Goal: Transaction & Acquisition: Purchase product/service

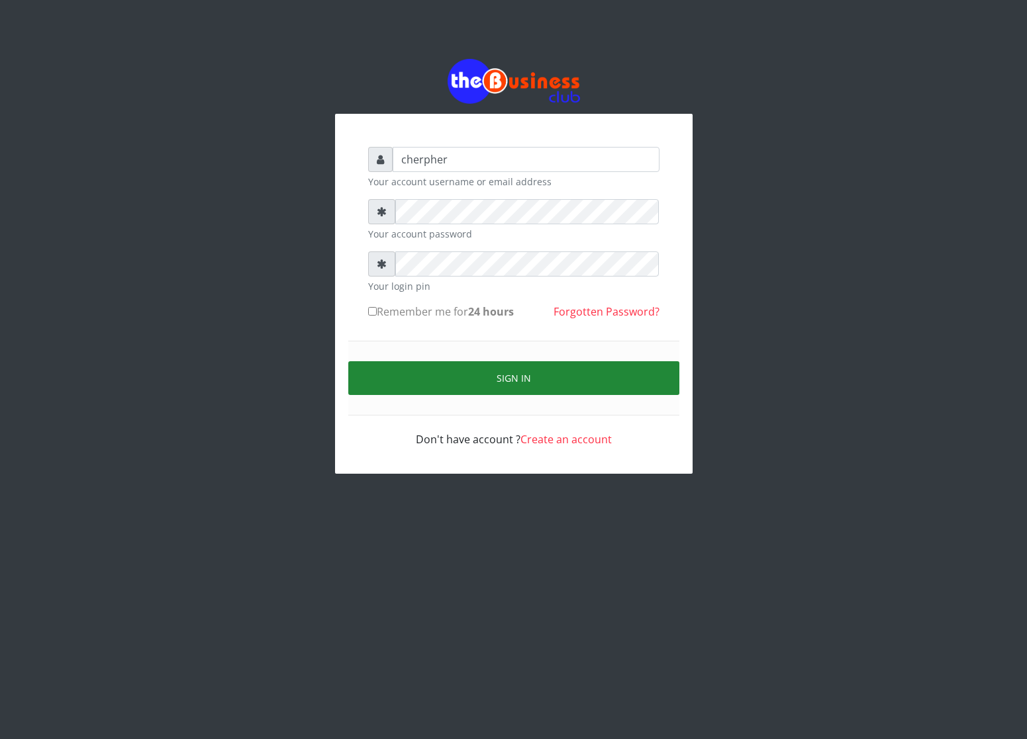
click at [455, 386] on button "Sign in" at bounding box center [513, 378] width 331 height 34
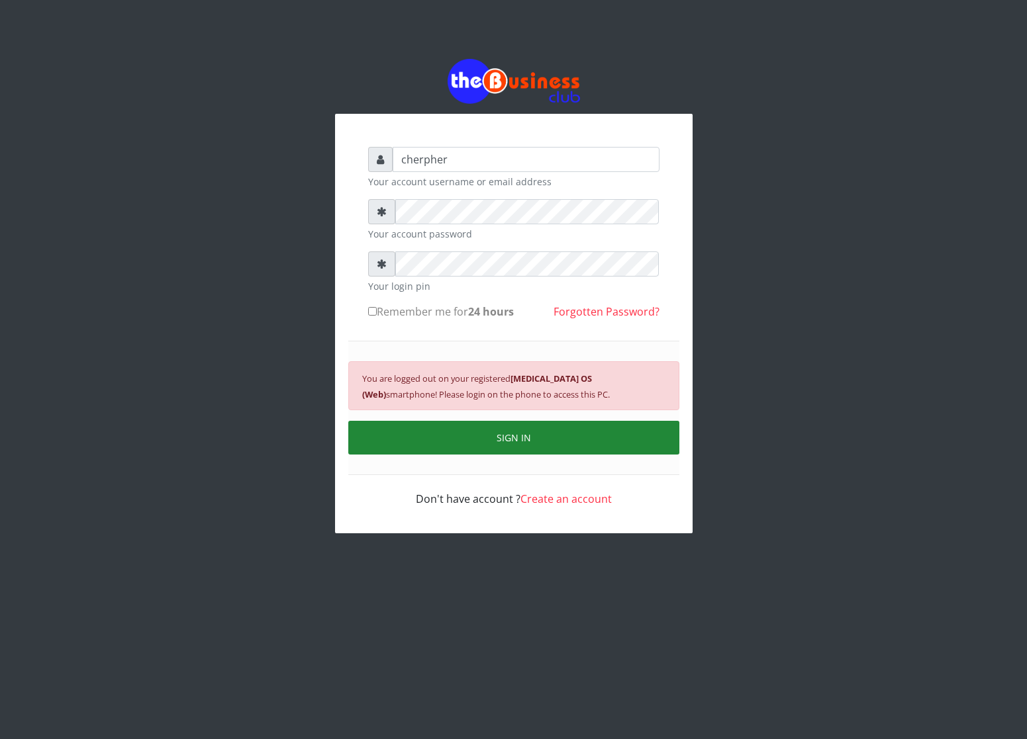
click at [495, 448] on button "SIGN IN" at bounding box center [513, 438] width 331 height 34
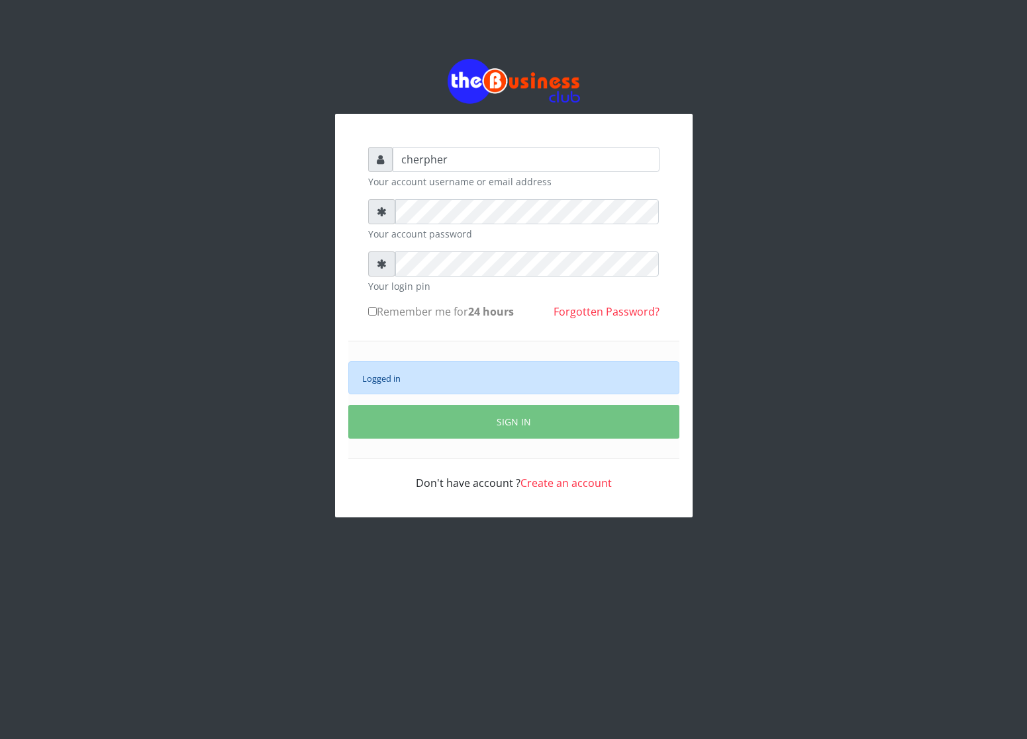
click at [483, 382] on div "Logged in" at bounding box center [513, 377] width 331 height 33
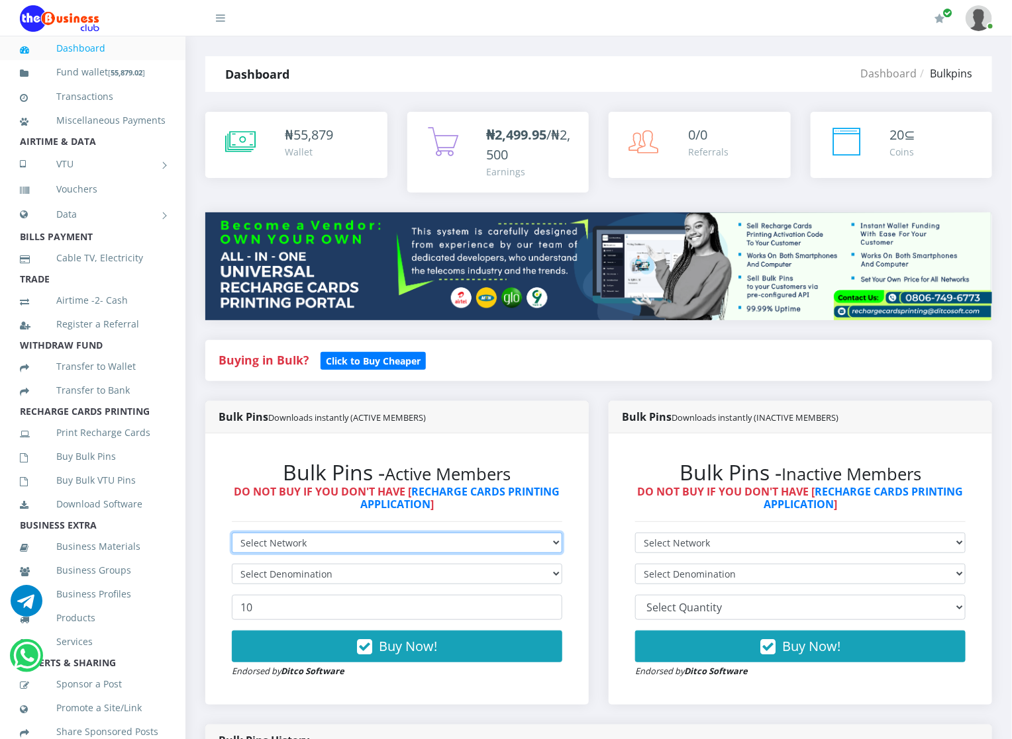
click at [373, 541] on select "Select Network MTN Globacom 9Mobile Airtel" at bounding box center [397, 543] width 330 height 21
select select "Glo"
click at [232, 534] on select "Select Network MTN Globacom 9Mobile Airtel" at bounding box center [397, 543] width 330 height 21
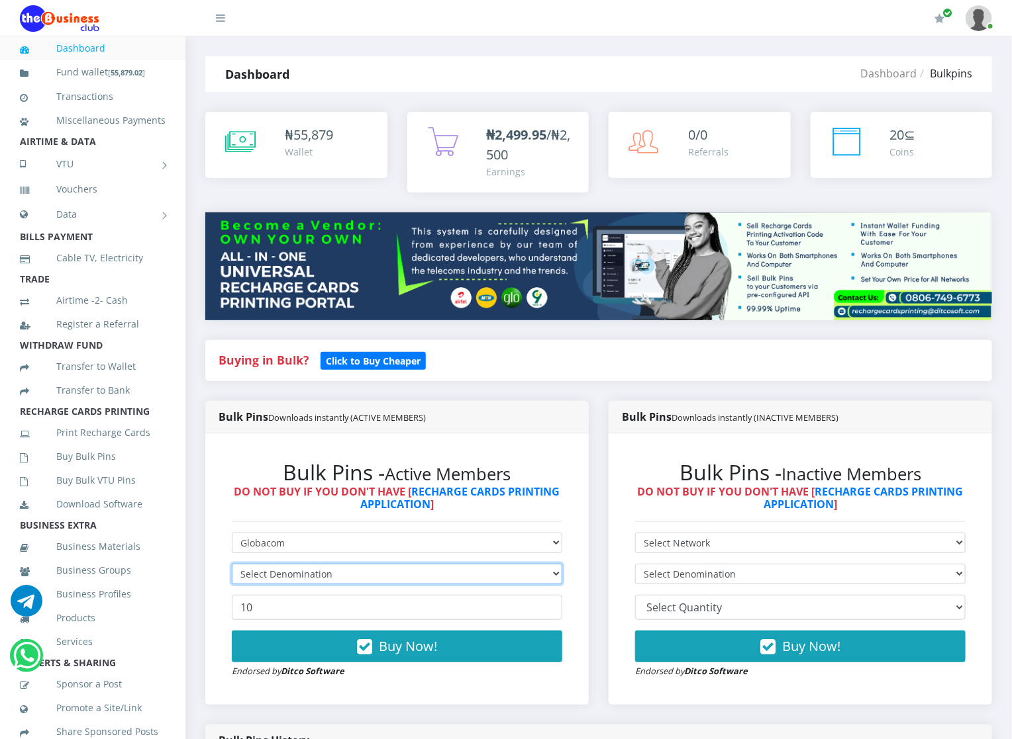
click at [372, 574] on select "Select Denomination" at bounding box center [397, 574] width 330 height 21
click at [371, 569] on select "Select Denomination" at bounding box center [397, 574] width 330 height 21
click at [371, 569] on select "Select Denomination Glo NGN100 - ₦96.45 Glo NGN200 - ₦192.90 Glo NGN500 - ₦482.…" at bounding box center [397, 574] width 330 height 21
select select "96.45-100"
click at [232, 565] on select "Select Denomination Glo NGN100 - ₦96.45 Glo NGN200 - ₦192.90 Glo NGN500 - ₦482.…" at bounding box center [397, 574] width 330 height 21
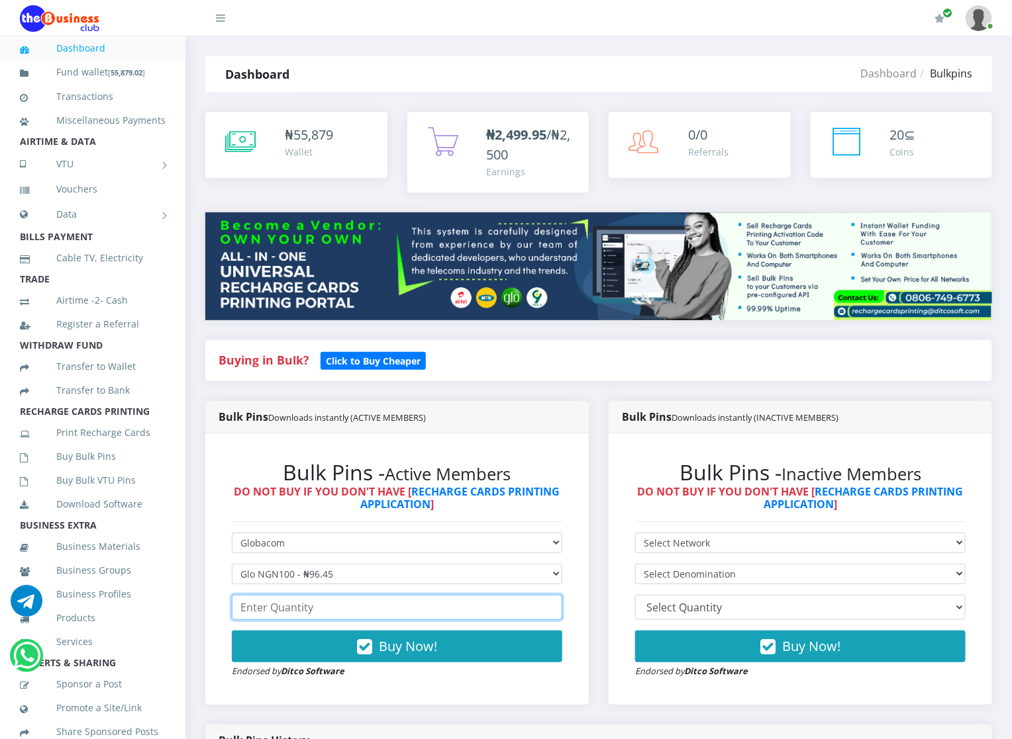
click at [318, 612] on input "number" at bounding box center [397, 607] width 330 height 25
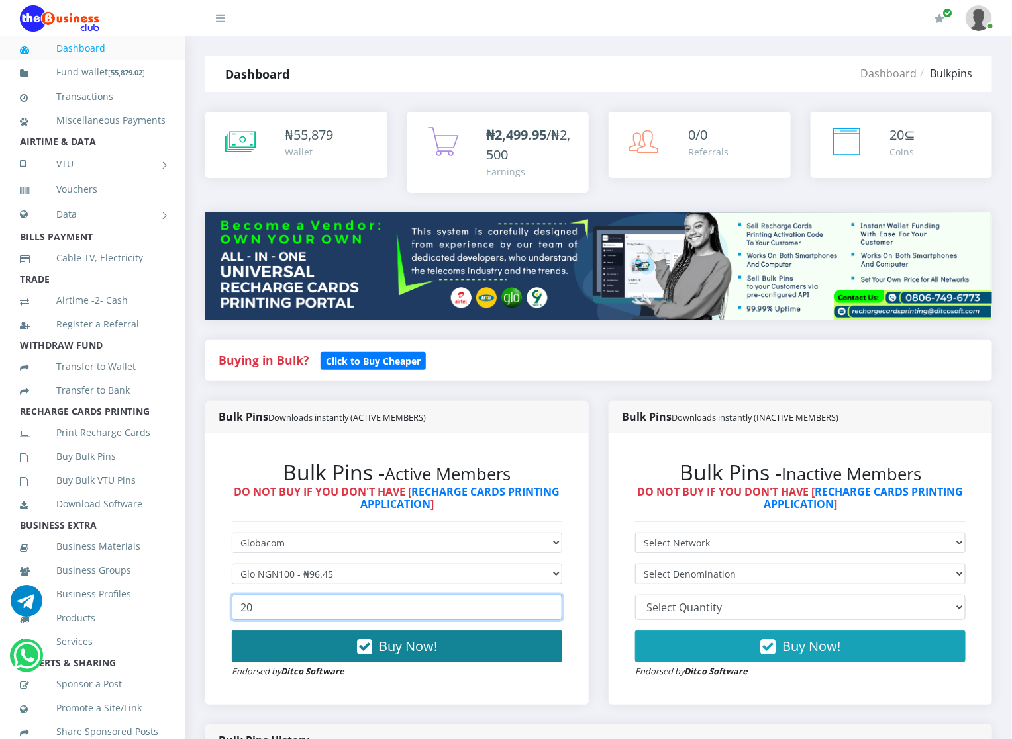
type input "20"
click at [316, 644] on button "Buy Now!" at bounding box center [397, 647] width 330 height 32
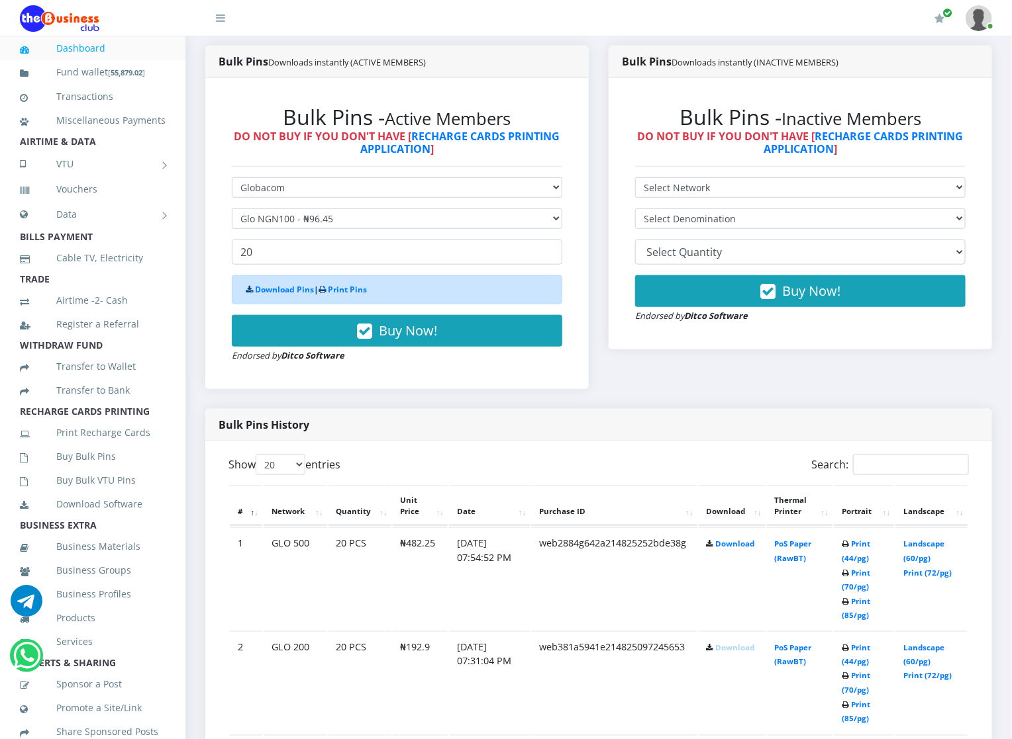
scroll to position [357, 0]
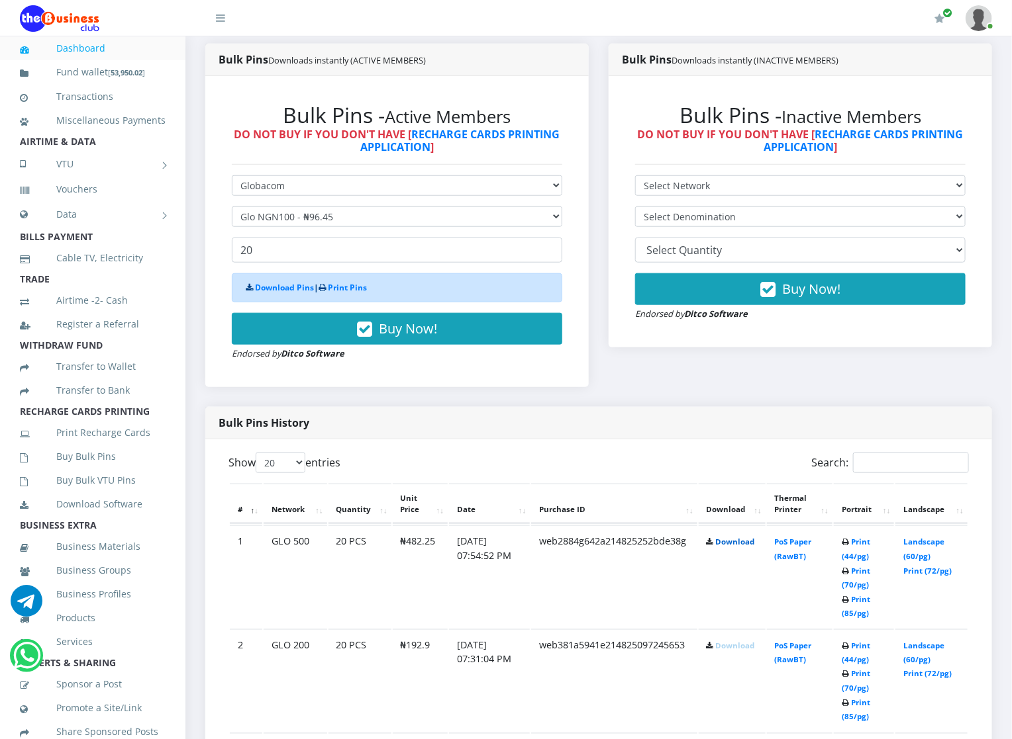
click at [716, 544] on link "Download" at bounding box center [735, 542] width 39 height 10
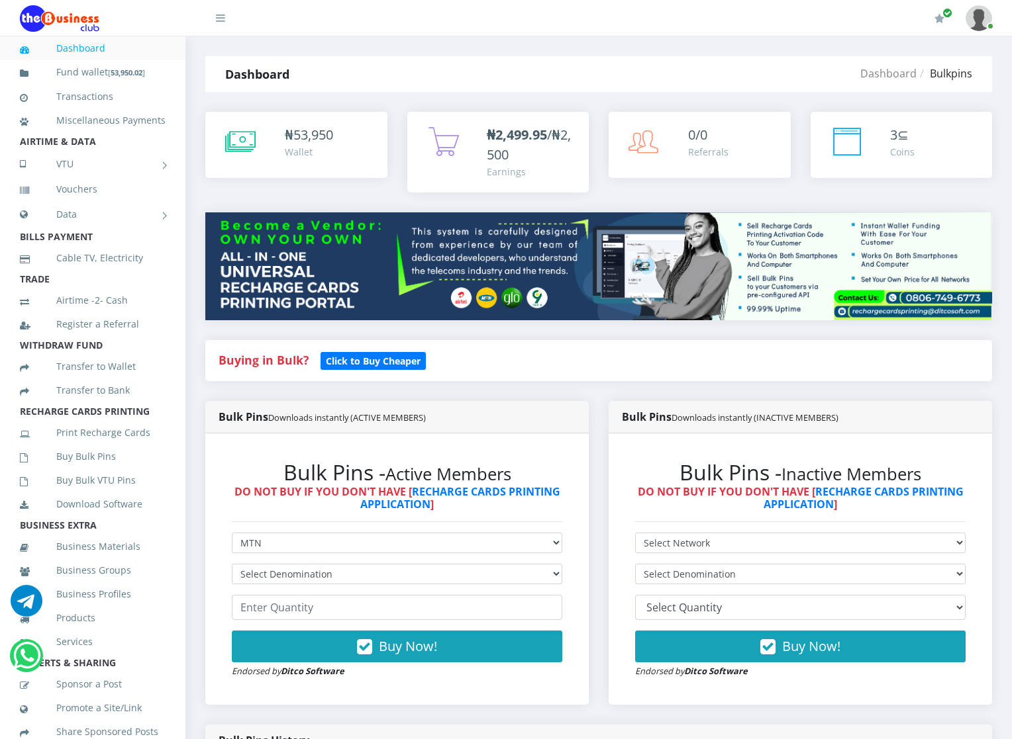
select select "MTN"
click at [342, 571] on select "Select Denomination MTN NGN100 - ₦96.94 MTN NGN200 - ₦193.88 MTN NGN400 - ₦387.…" at bounding box center [397, 574] width 330 height 21
select select "96.94-100"
click at [232, 565] on select "Select Denomination MTN NGN100 - ₦96.94 MTN NGN200 - ₦193.88 MTN NGN400 - ₦387.…" at bounding box center [397, 574] width 330 height 21
click at [342, 608] on input "number" at bounding box center [397, 607] width 330 height 25
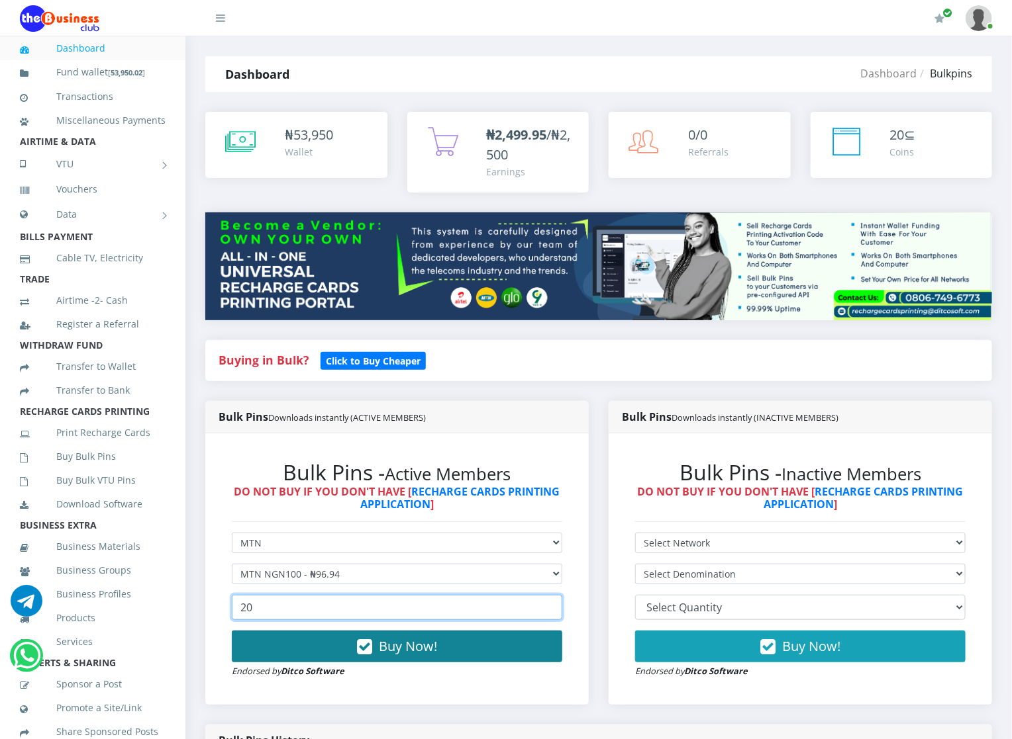
type input "20"
click at [342, 632] on button "Buy Now!" at bounding box center [397, 647] width 330 height 32
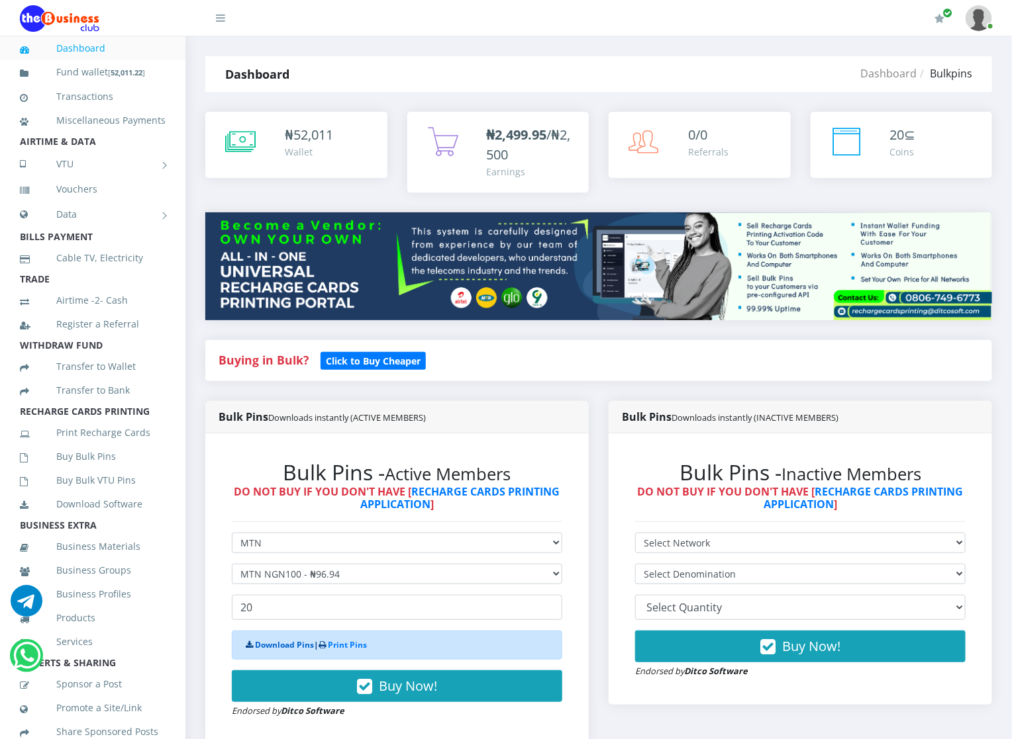
click at [262, 647] on link "Download Pins" at bounding box center [284, 645] width 59 height 11
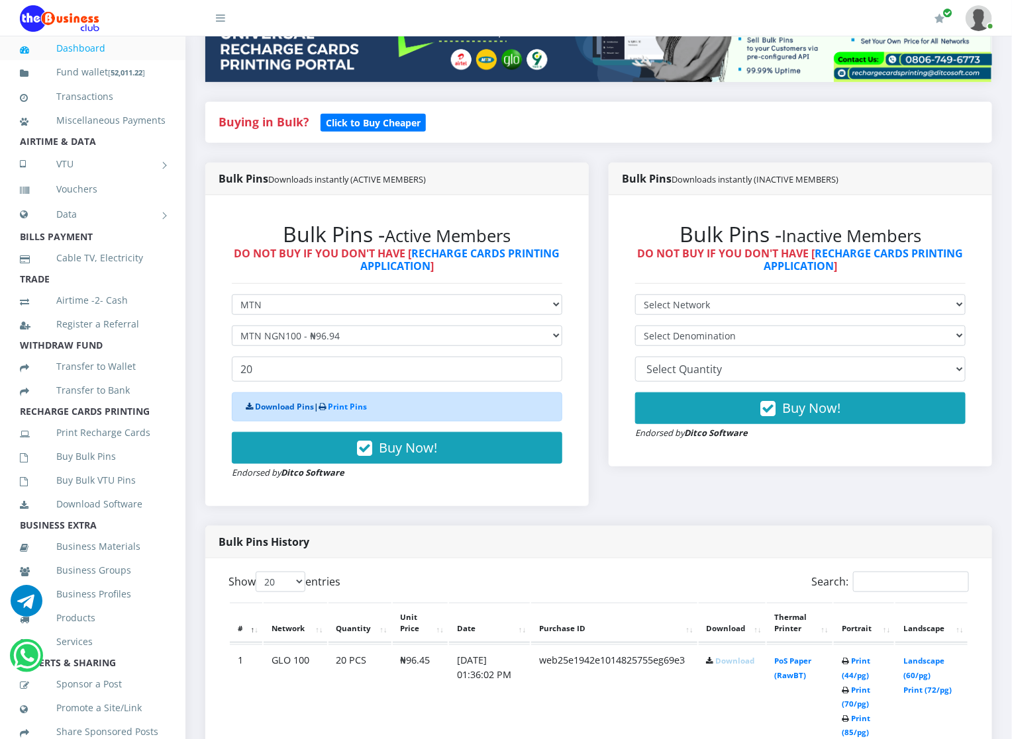
scroll to position [278, 0]
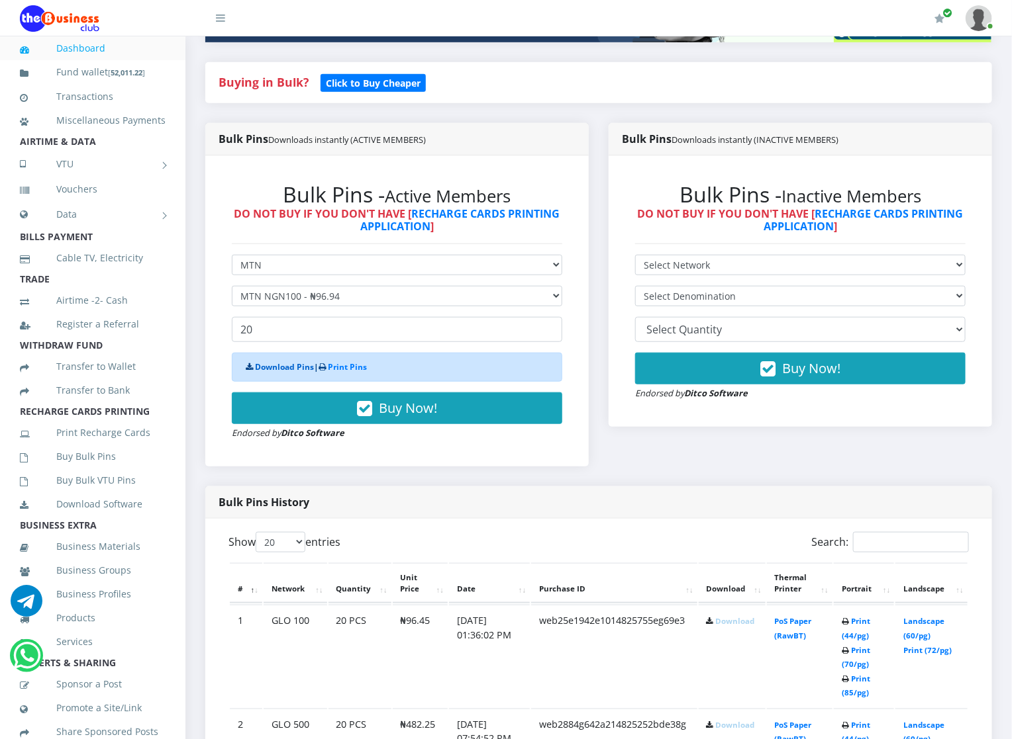
click at [257, 364] on link "Download Pins" at bounding box center [284, 366] width 59 height 11
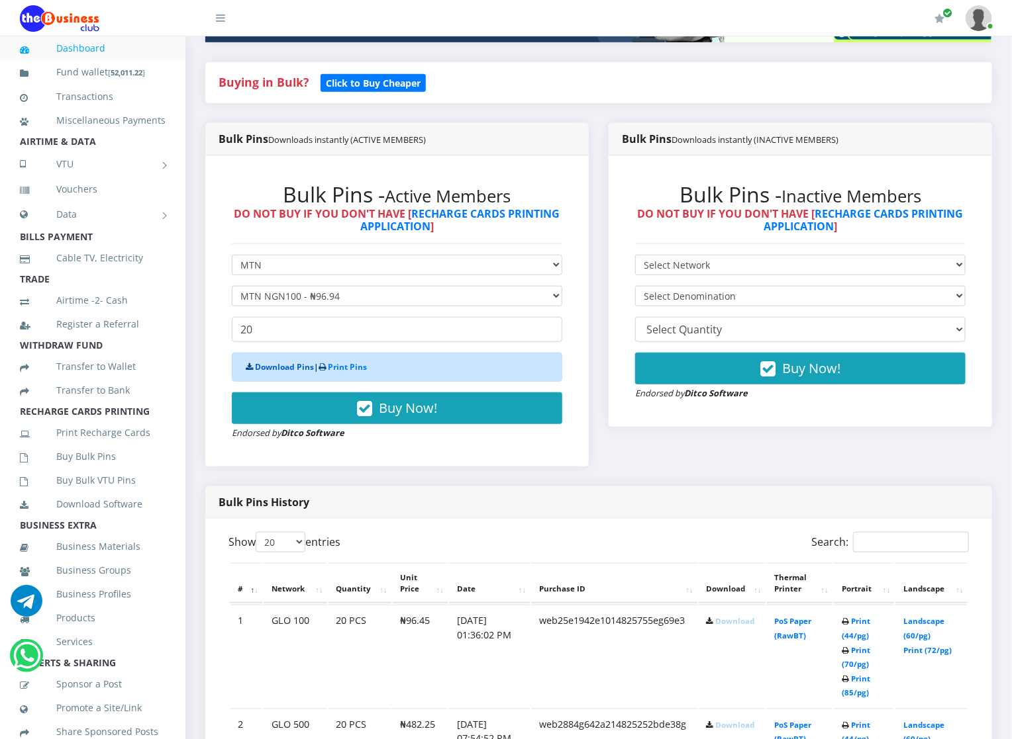
click at [257, 364] on link "Download Pins" at bounding box center [284, 366] width 59 height 11
click at [938, 6] on button "button" at bounding box center [939, 19] width 26 height 36
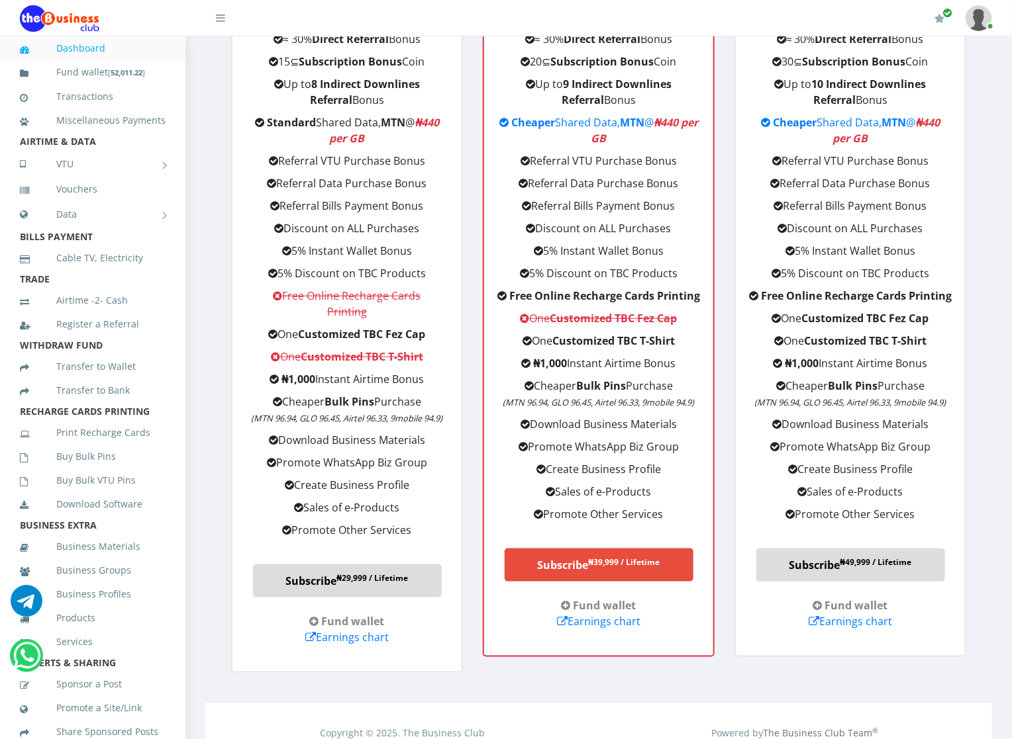
scroll to position [2357, 0]
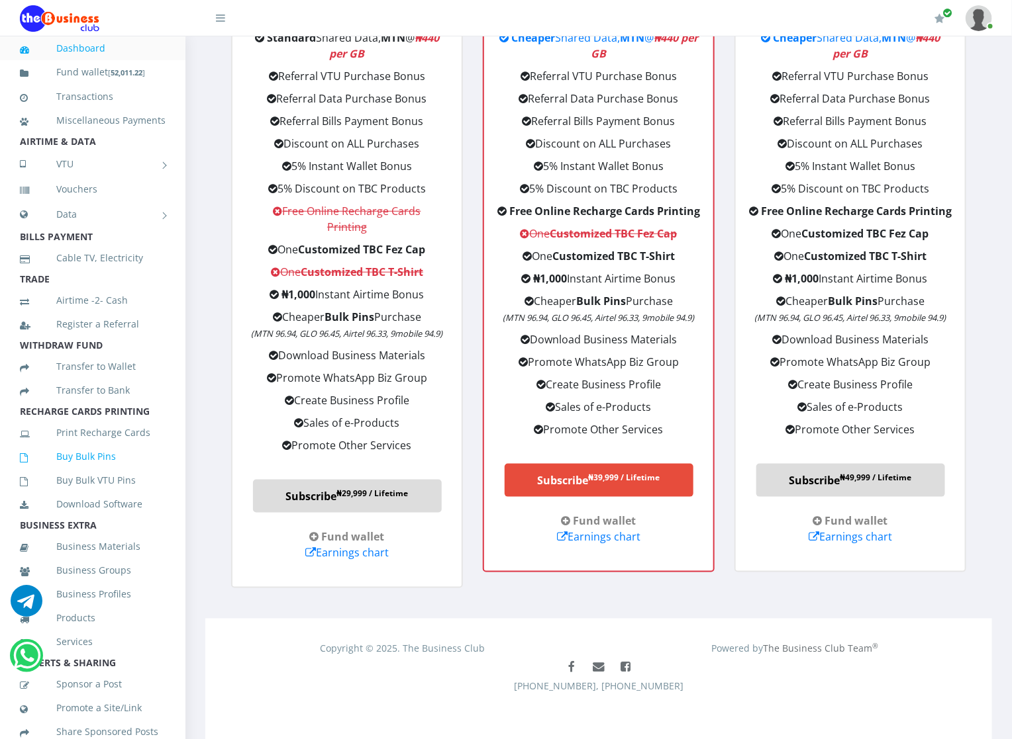
click at [36, 463] on icon at bounding box center [38, 457] width 36 height 9
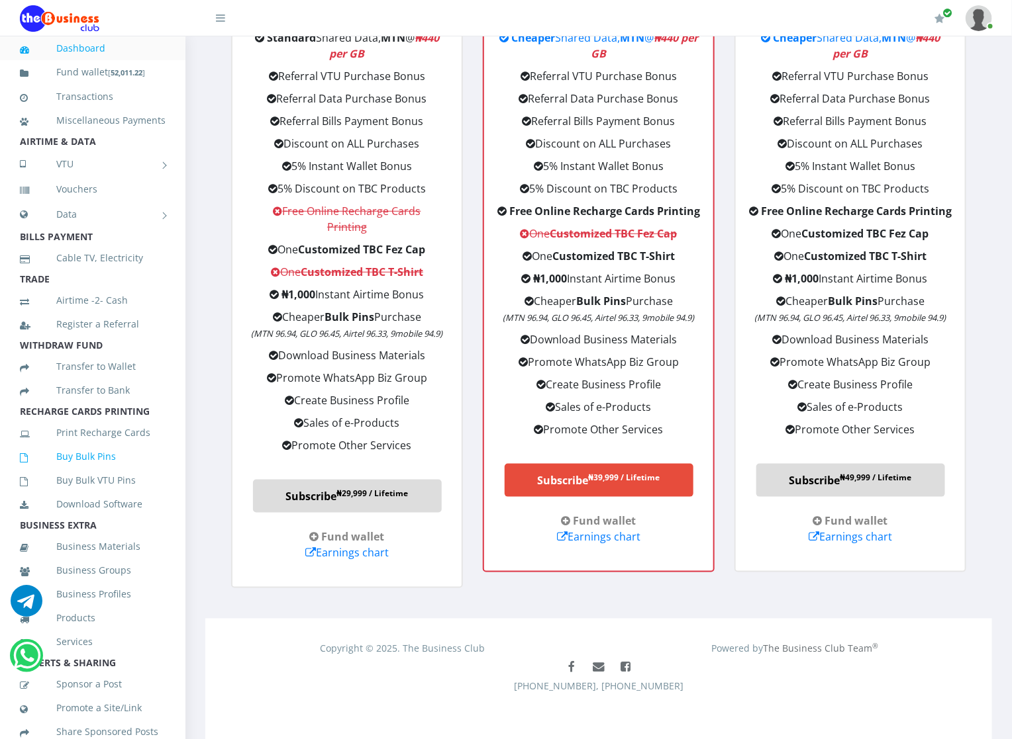
click at [36, 463] on icon at bounding box center [38, 457] width 36 height 9
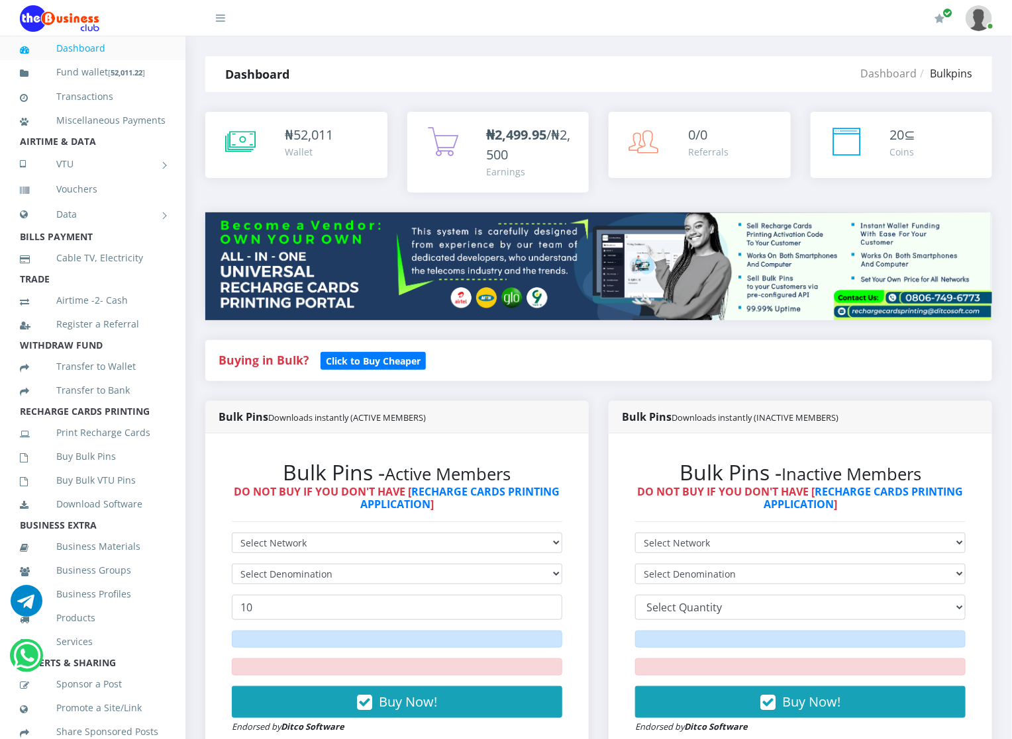
click at [248, 532] on div "Bulk Pins - Active Members DO NOT BUY IF YOU DON'T HAVE [ RECHARGE CARDS PRINTI…" at bounding box center [396, 597] width 357 height 301
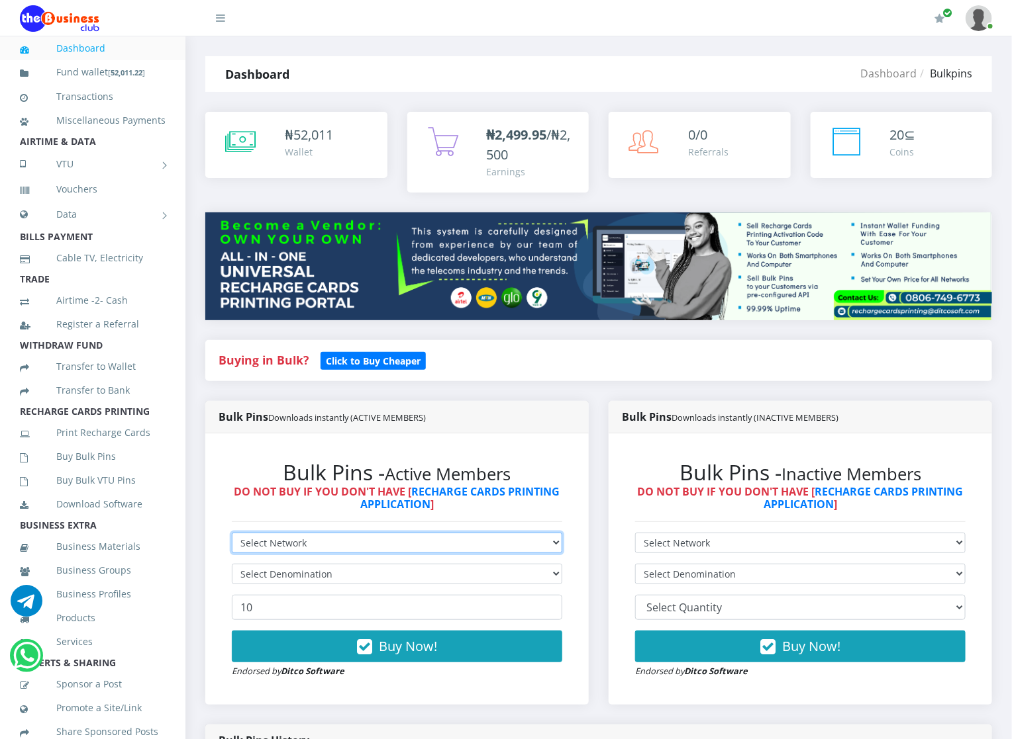
click at [250, 540] on select "Select Network MTN Globacom 9Mobile Airtel" at bounding box center [397, 543] width 330 height 21
click at [260, 676] on small "Endorsed by Ditco Software" at bounding box center [288, 671] width 113 height 12
click at [270, 540] on select "Select Network MTN Globacom 9Mobile Airtel" at bounding box center [397, 543] width 330 height 21
select select "Airtel"
click at [232, 534] on select "Select Network MTN Globacom 9Mobile Airtel" at bounding box center [397, 543] width 330 height 21
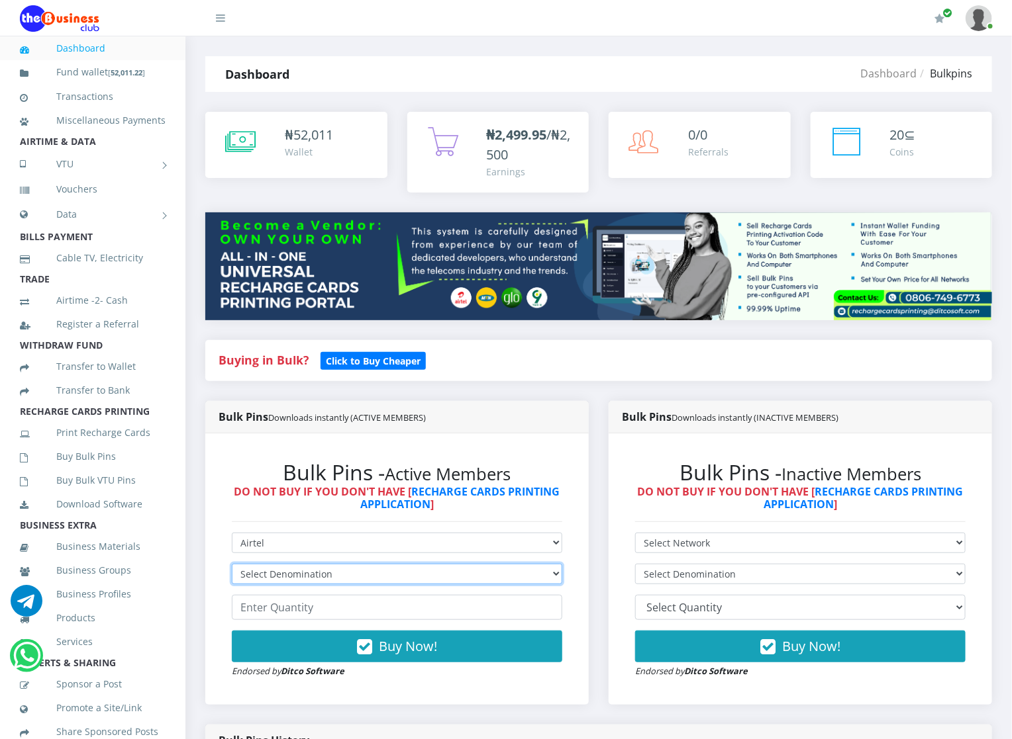
click at [296, 569] on select "Select Denomination Airtel NGN100 - ₦96.36 Airtel NGN200 - ₦192.72 Airtel NGN50…" at bounding box center [397, 574] width 330 height 21
select select "481.8-500"
click at [232, 565] on select "Select Denomination Airtel NGN100 - ₦96.36 Airtel NGN200 - ₦192.72 Airtel NGN50…" at bounding box center [397, 574] width 330 height 21
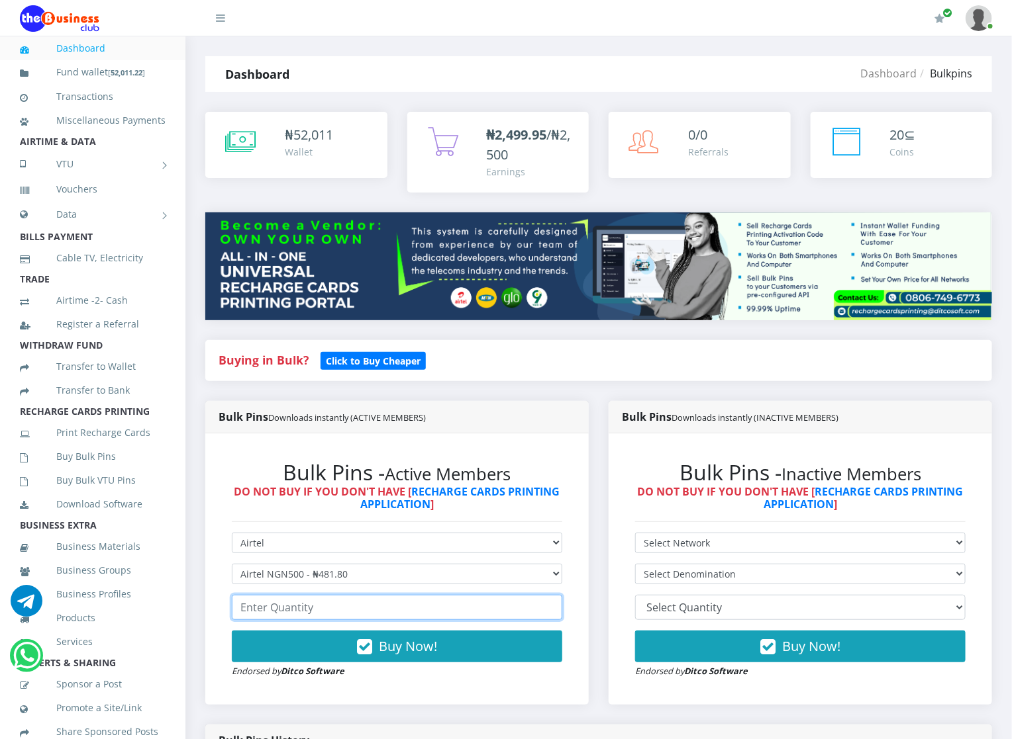
click at [296, 612] on input "number" at bounding box center [397, 607] width 330 height 25
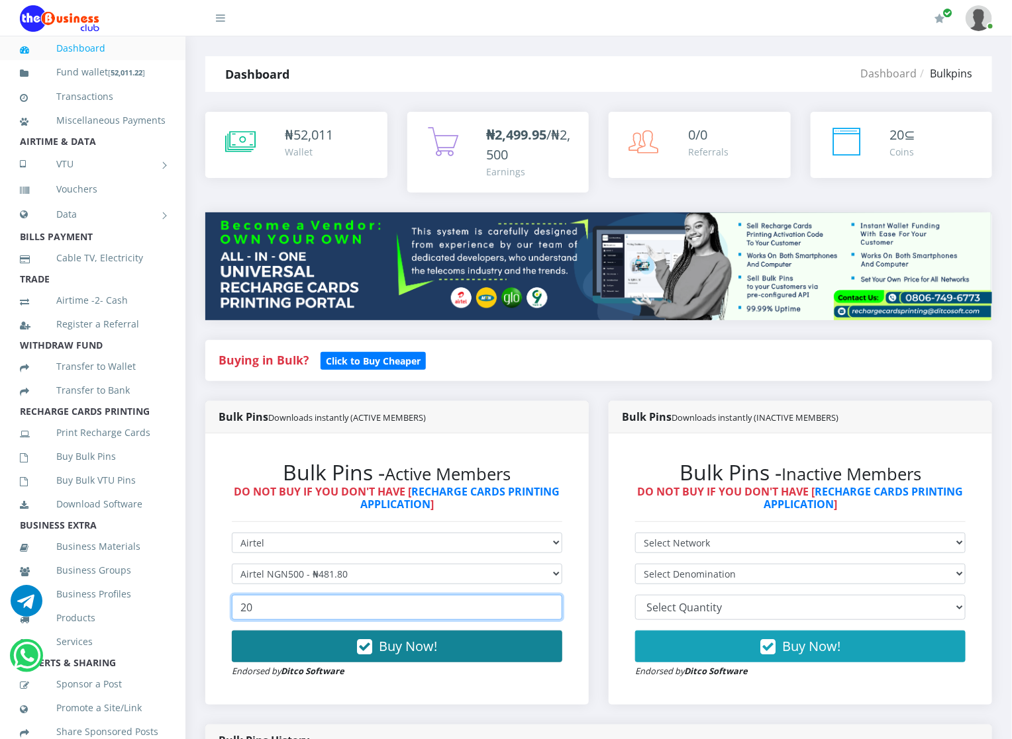
type input "20"
click at [289, 659] on button "Buy Now!" at bounding box center [397, 647] width 330 height 32
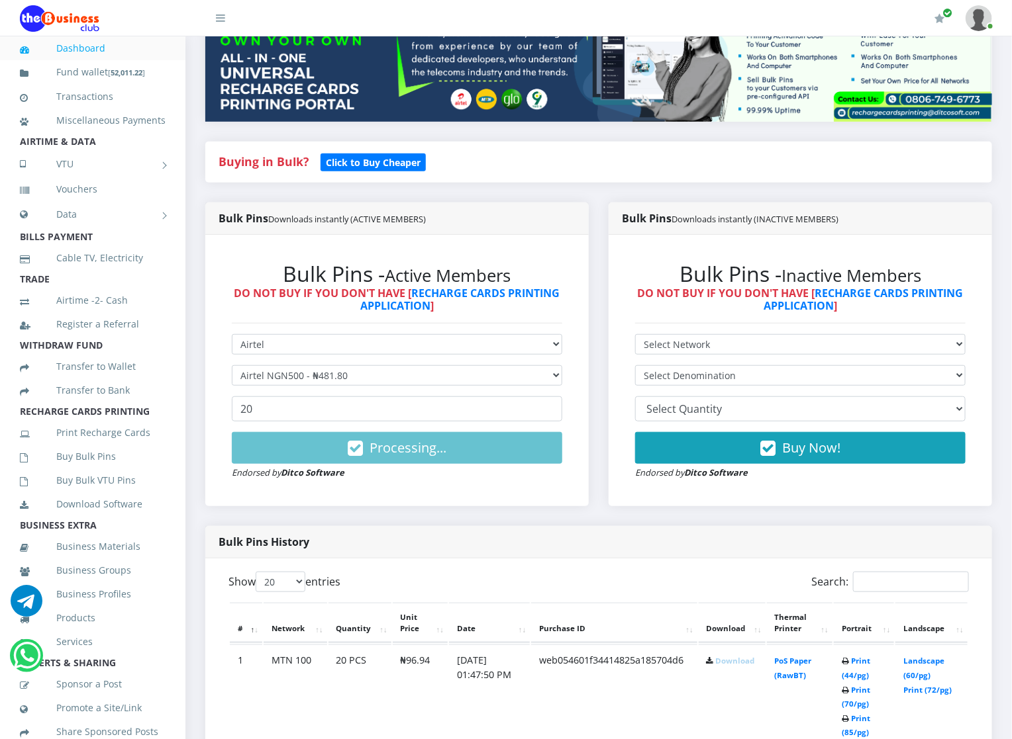
scroll to position [238, 0]
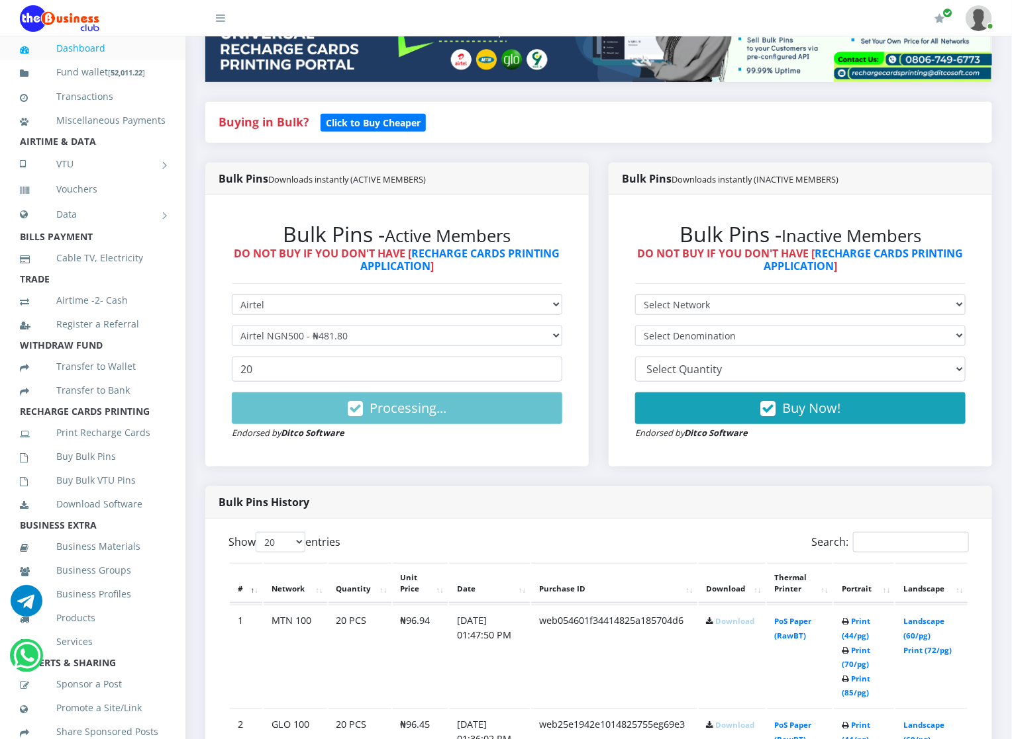
click at [720, 622] on link "Download" at bounding box center [735, 621] width 39 height 10
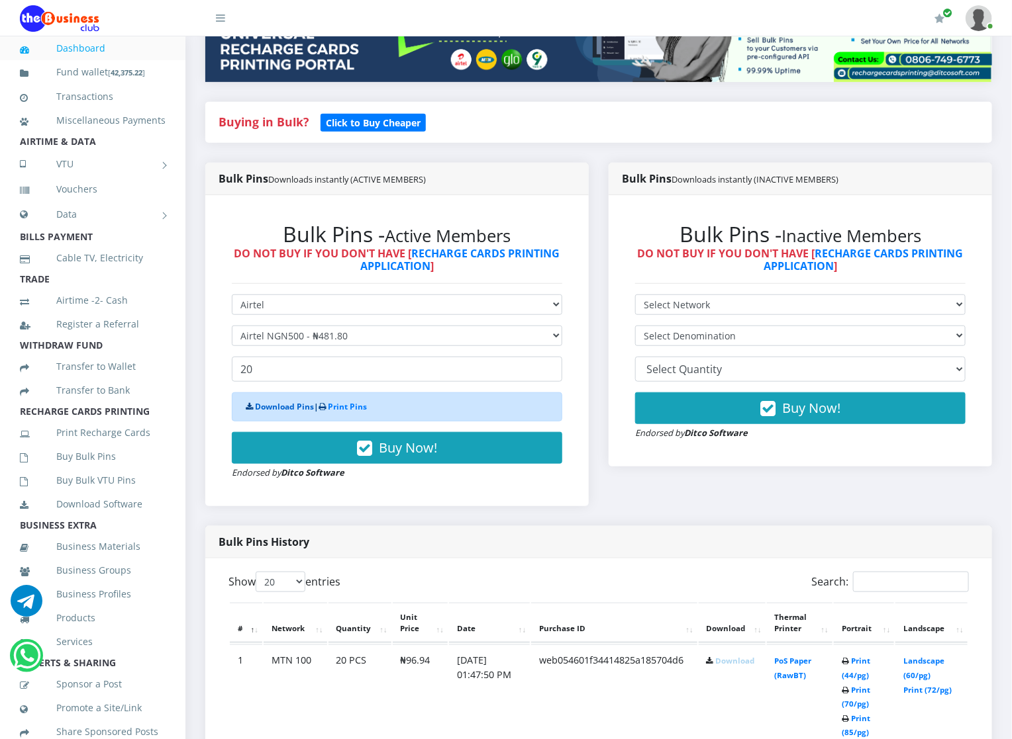
click at [276, 402] on link "Download Pins" at bounding box center [284, 406] width 59 height 11
click at [673, 626] on th "Purchase ID" at bounding box center [614, 623] width 166 height 41
click at [277, 410] on link "Download Pins" at bounding box center [284, 406] width 59 height 11
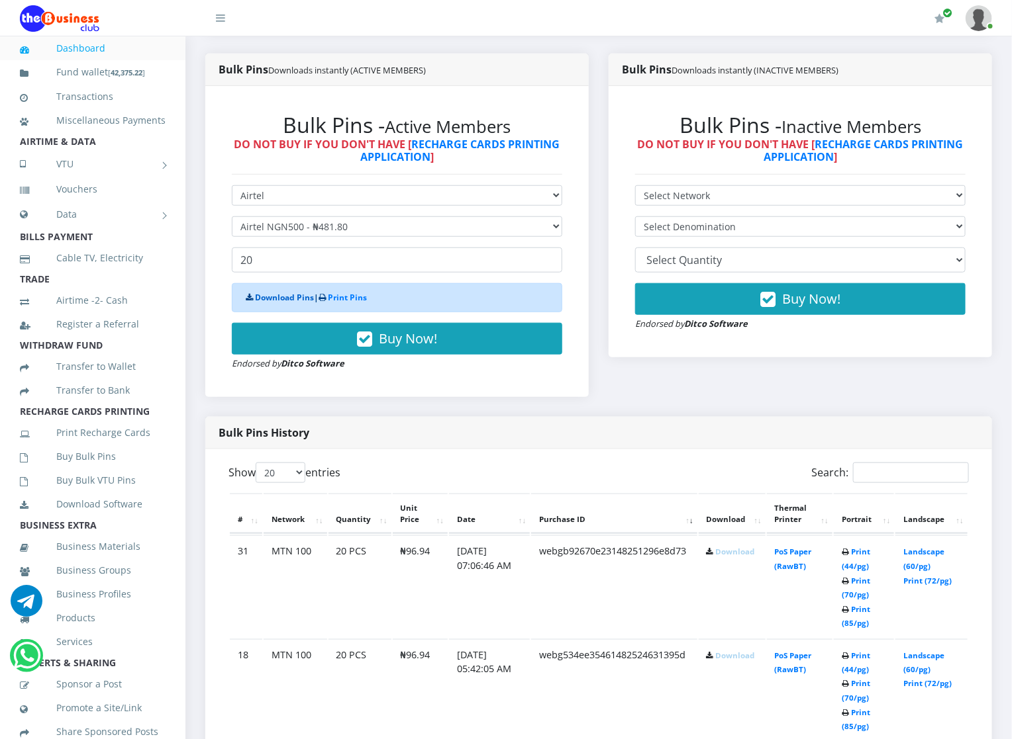
scroll to position [357, 0]
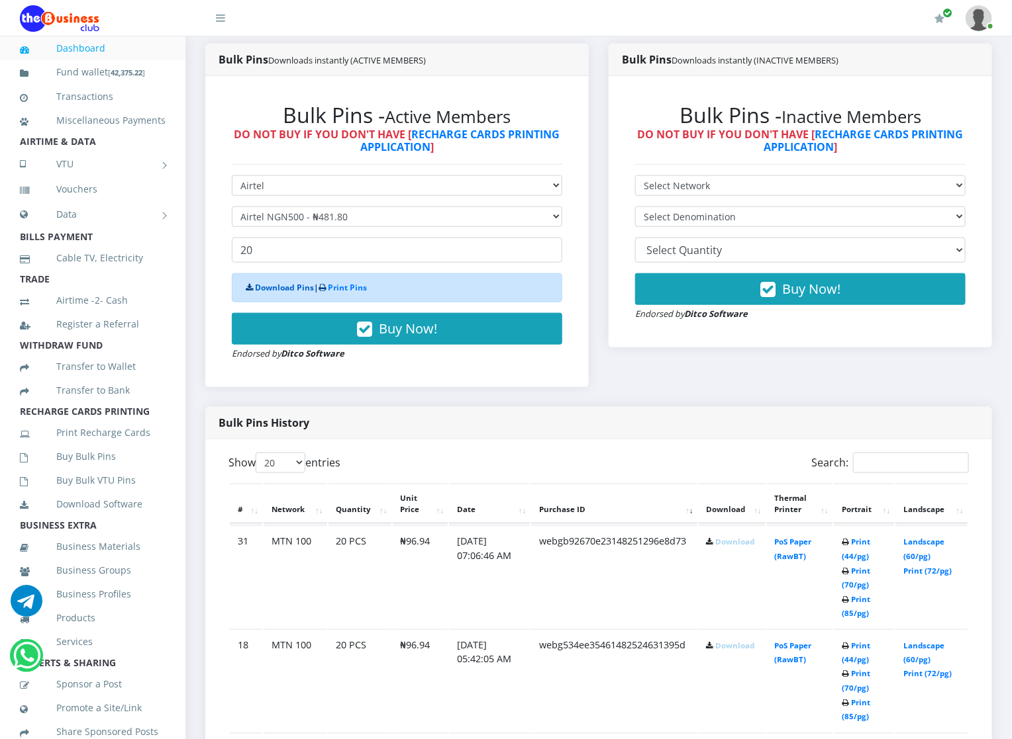
click at [265, 292] on link "Download Pins" at bounding box center [284, 287] width 59 height 11
click at [255, 287] on link "Download Pins" at bounding box center [284, 287] width 59 height 11
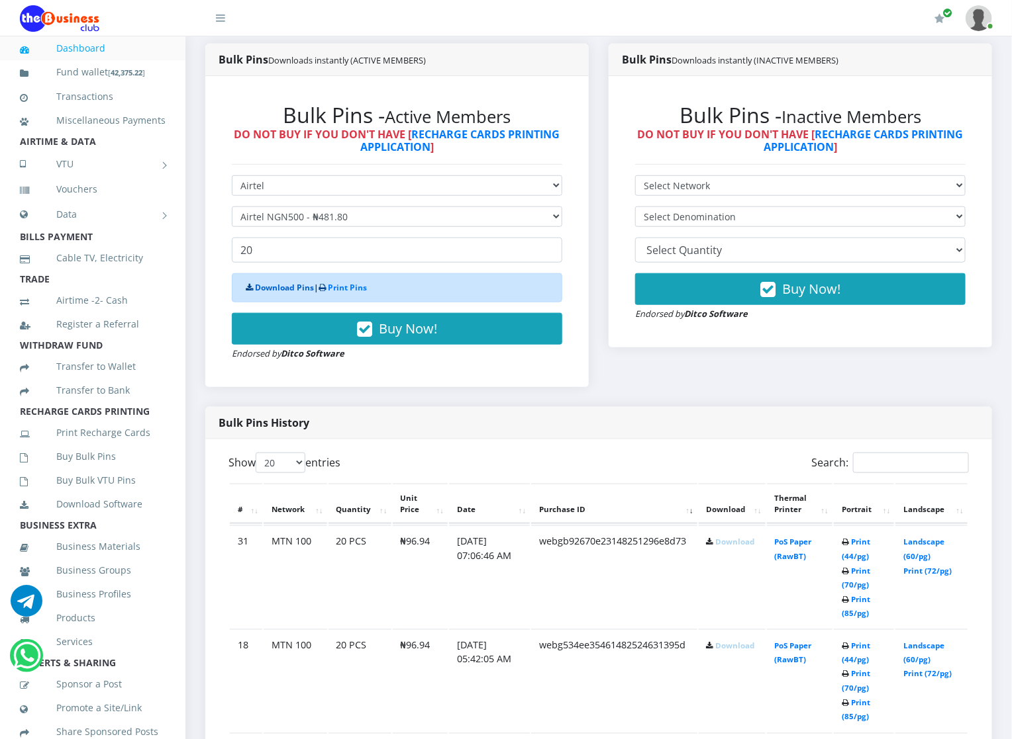
click at [255, 287] on link "Download Pins" at bounding box center [284, 287] width 59 height 11
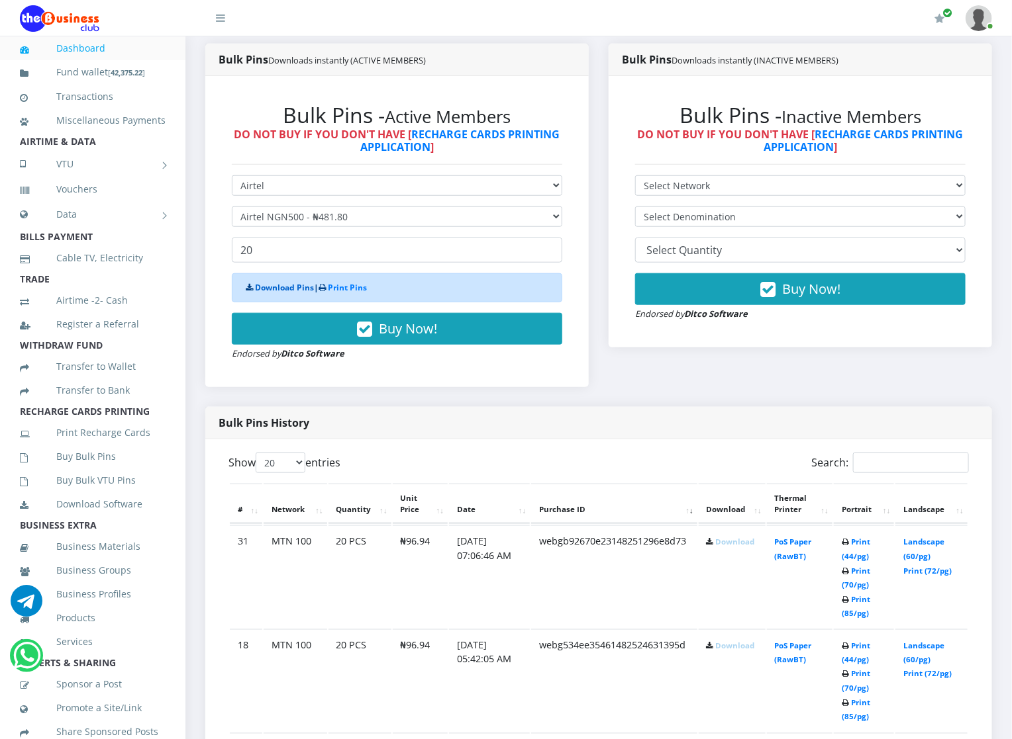
click at [255, 287] on link "Download Pins" at bounding box center [284, 287] width 59 height 11
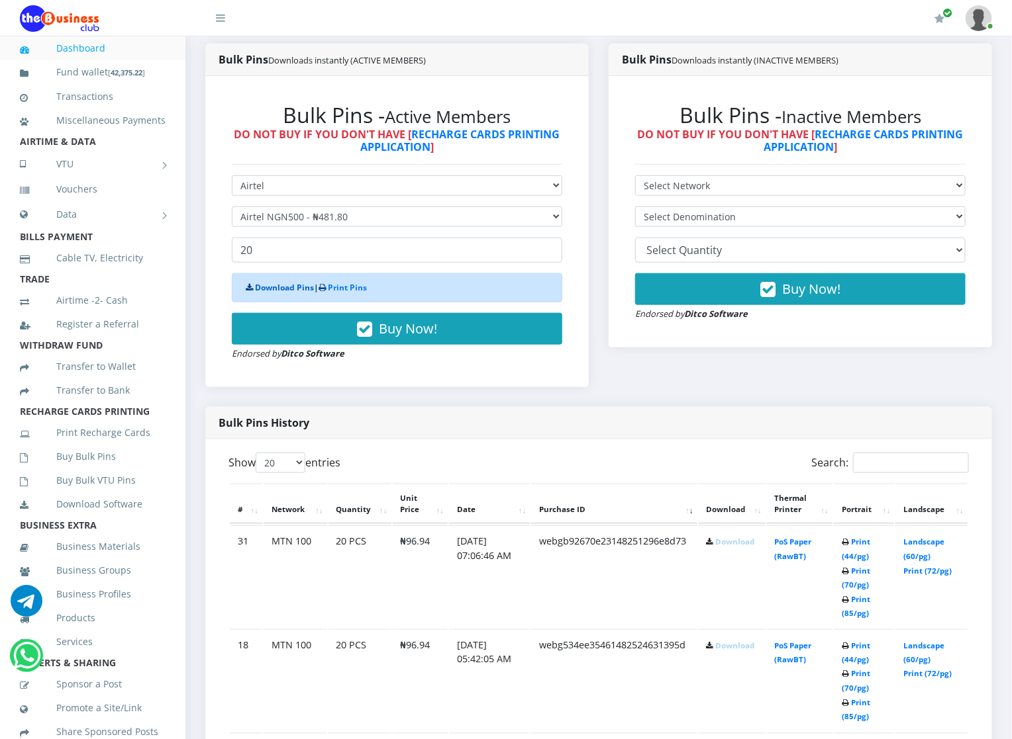
click at [255, 287] on link "Download Pins" at bounding box center [284, 287] width 59 height 11
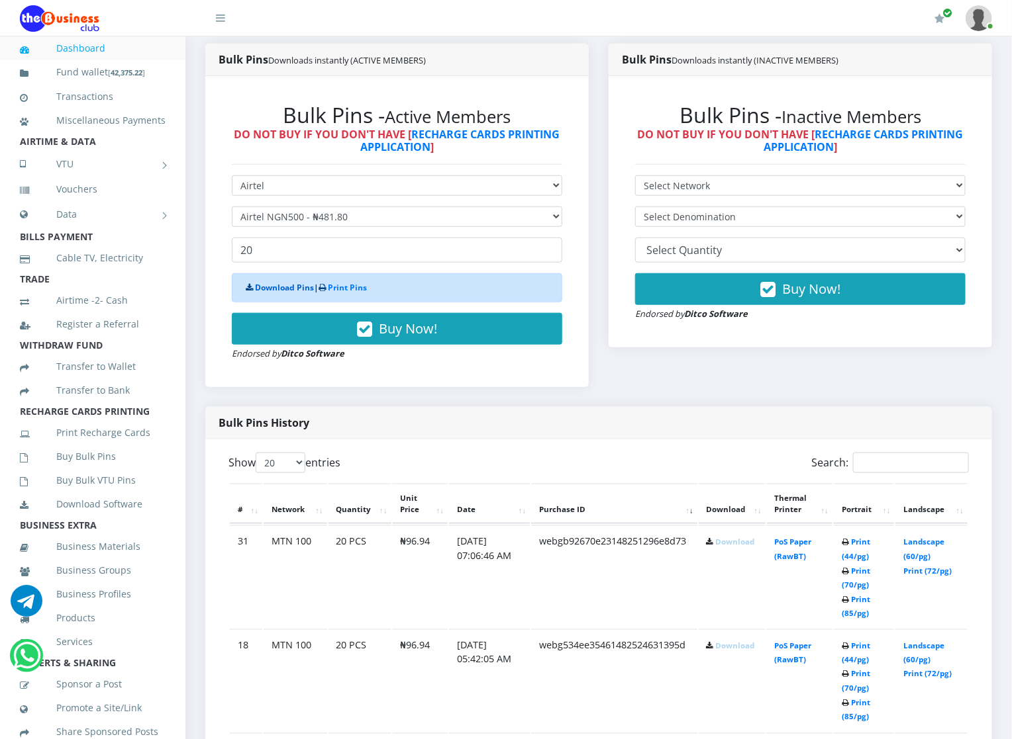
click at [255, 287] on link "Download Pins" at bounding box center [284, 287] width 59 height 11
click at [105, 469] on link "Buy Bulk Pins" at bounding box center [93, 457] width 146 height 30
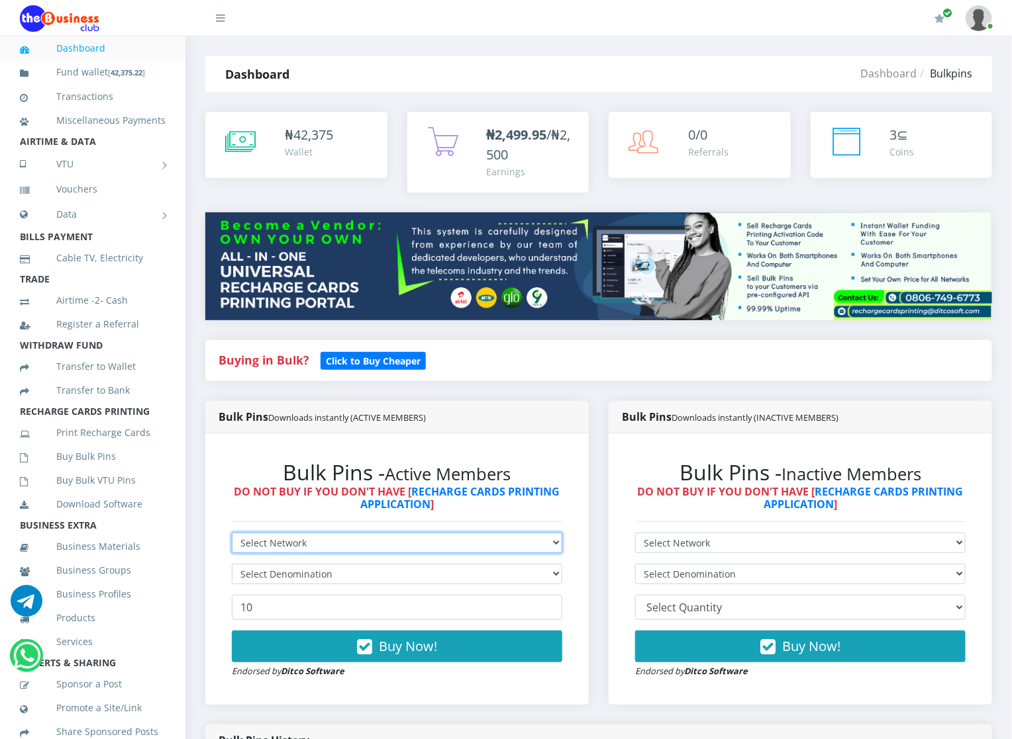
drag, startPoint x: 0, startPoint y: 0, endPoint x: 258, endPoint y: 548, distance: 605.9
click at [258, 548] on select "Select Network MTN Globacom 9Mobile Airtel" at bounding box center [397, 543] width 330 height 21
select select "Airtel"
click at [232, 534] on select "Select Network MTN Globacom 9Mobile Airtel" at bounding box center [397, 543] width 330 height 21
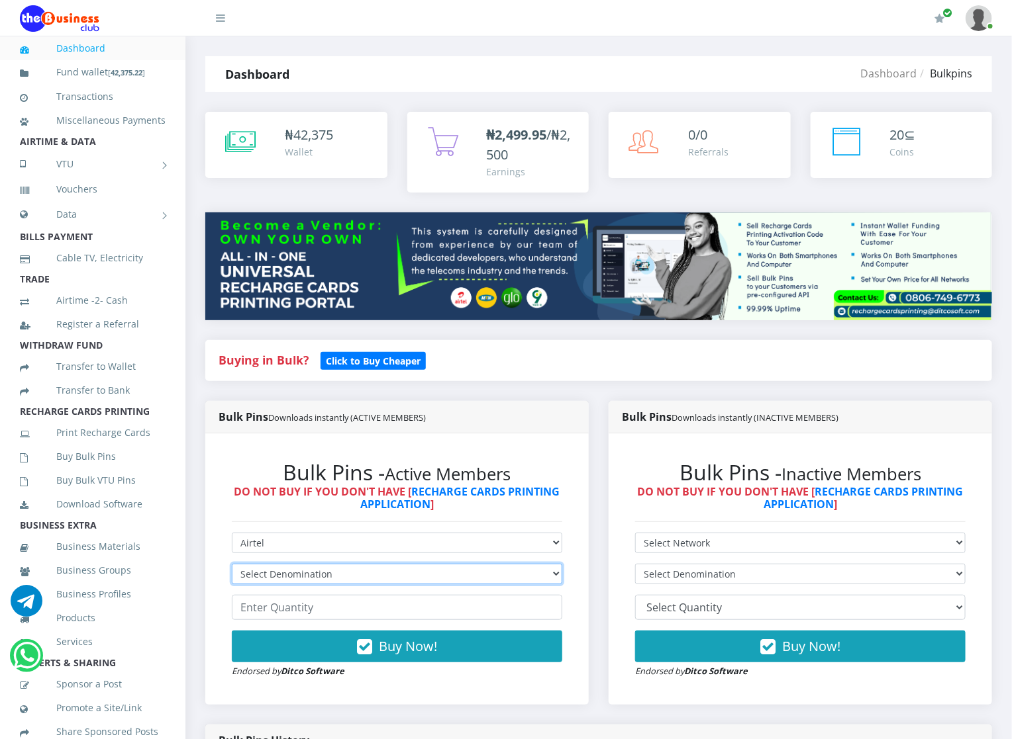
click at [263, 574] on select "Select Denomination Airtel NGN100 - ₦96.36 Airtel NGN200 - ₦192.72 Airtel NGN50…" at bounding box center [397, 574] width 330 height 21
click at [588, 551] on div "Bulk Pins - Active Members DO NOT BUY IF YOU DON'T HAVE [ RECHARGE CARDS PRINTI…" at bounding box center [396, 569] width 383 height 271
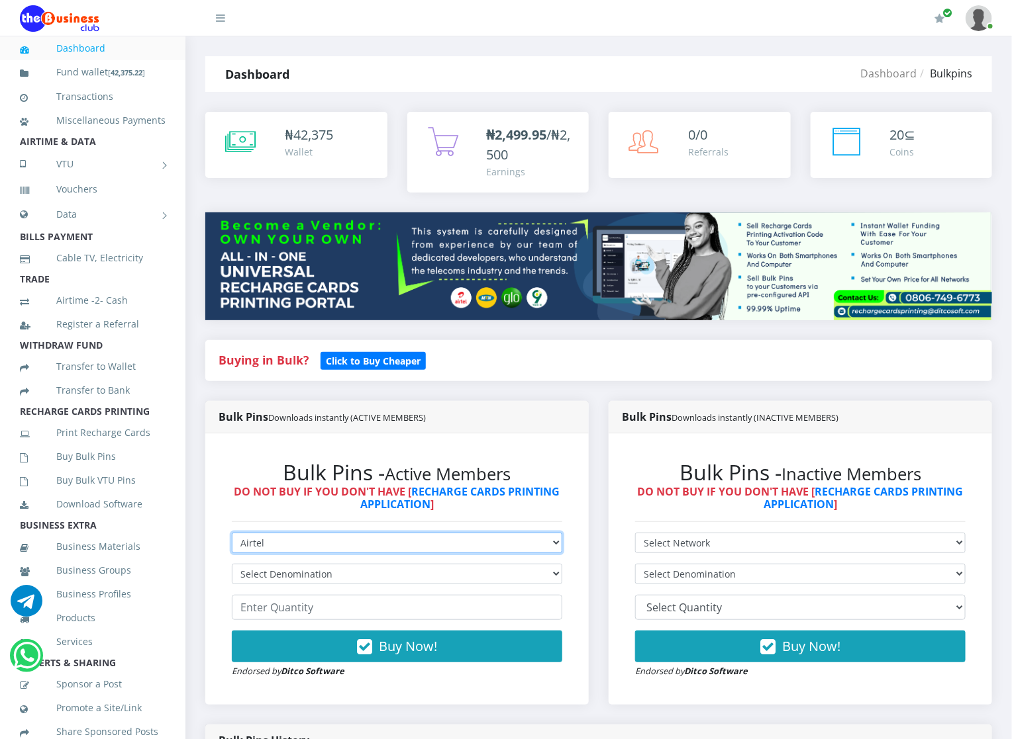
click at [276, 541] on select "Select Network MTN Globacom 9Mobile Airtel" at bounding box center [397, 543] width 330 height 21
select select "MTN"
click at [232, 534] on select "Select Network MTN Globacom 9Mobile Airtel" at bounding box center [397, 543] width 330 height 21
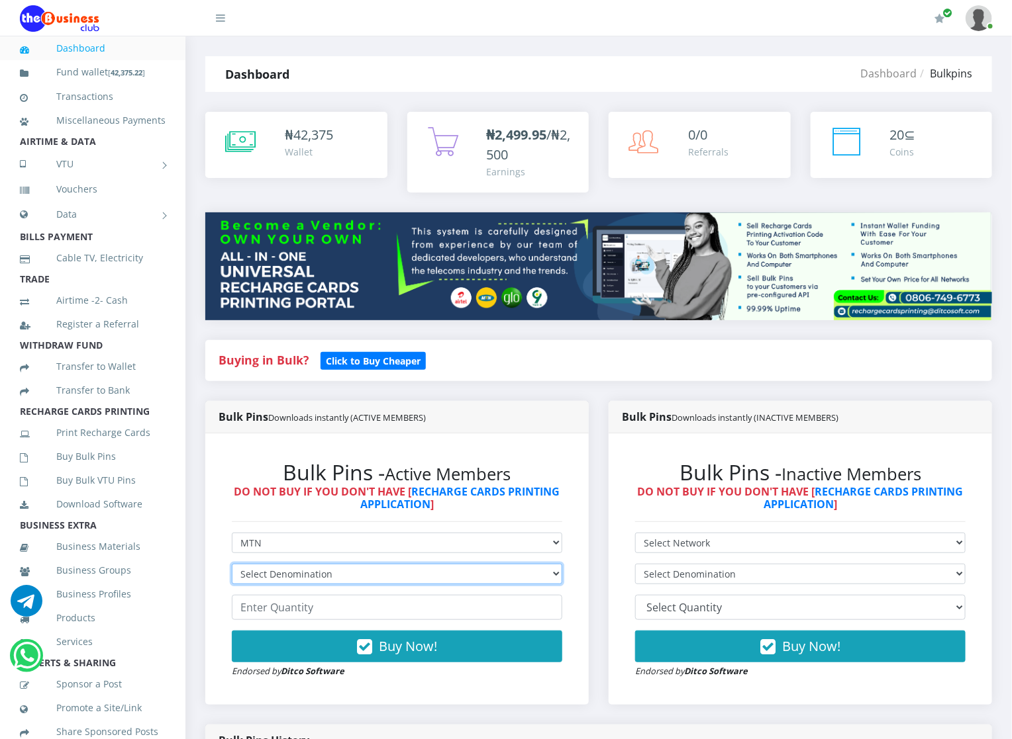
click at [267, 570] on select "Select Denomination MTN NGN100 - ₦96.94 MTN NGN200 - ₦193.88 MTN NGN400 - ₦387.…" at bounding box center [397, 574] width 330 height 21
select select "96.94-100"
click at [232, 565] on select "Select Denomination MTN NGN100 - ₦96.94 MTN NGN200 - ₦193.88 MTN NGN400 - ₦387.…" at bounding box center [397, 574] width 330 height 21
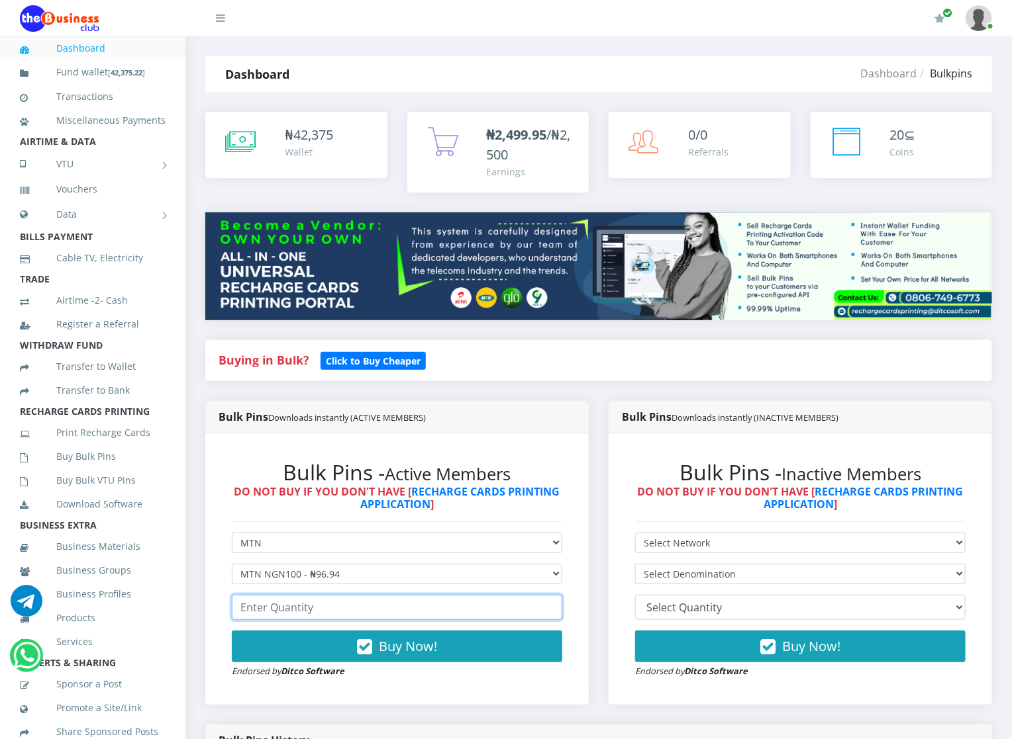
click at [296, 604] on input "number" at bounding box center [397, 607] width 330 height 25
type input "2"
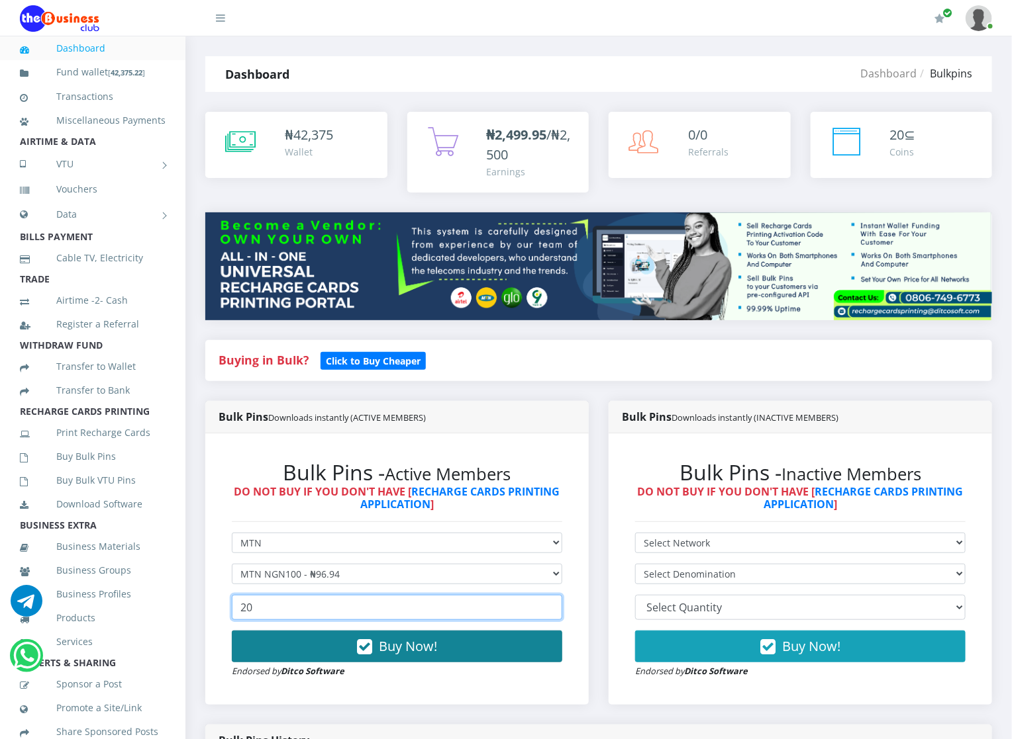
type input "20"
click at [301, 650] on button "Buy Now!" at bounding box center [397, 647] width 330 height 32
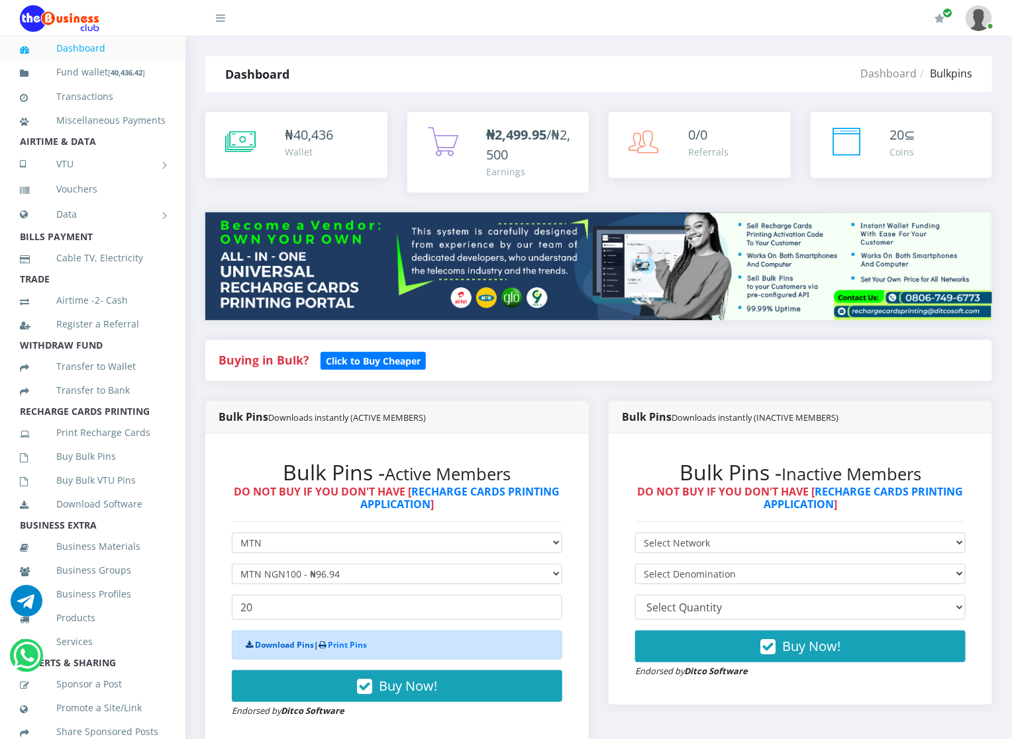
click at [260, 645] on link "Download Pins" at bounding box center [284, 645] width 59 height 11
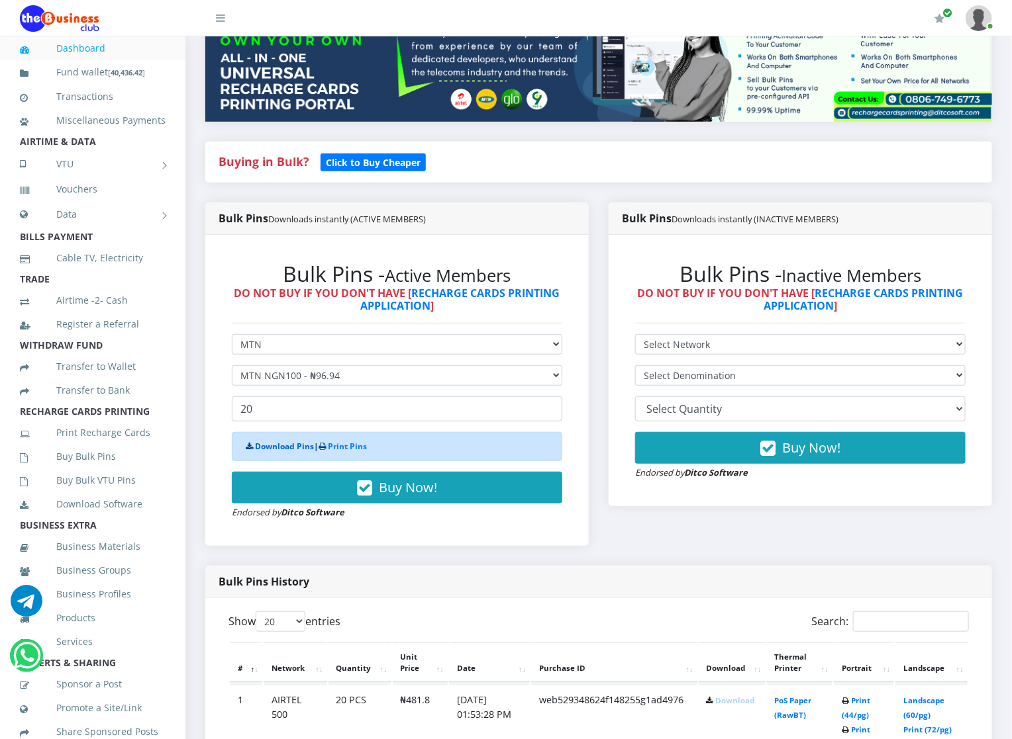
scroll to position [238, 0]
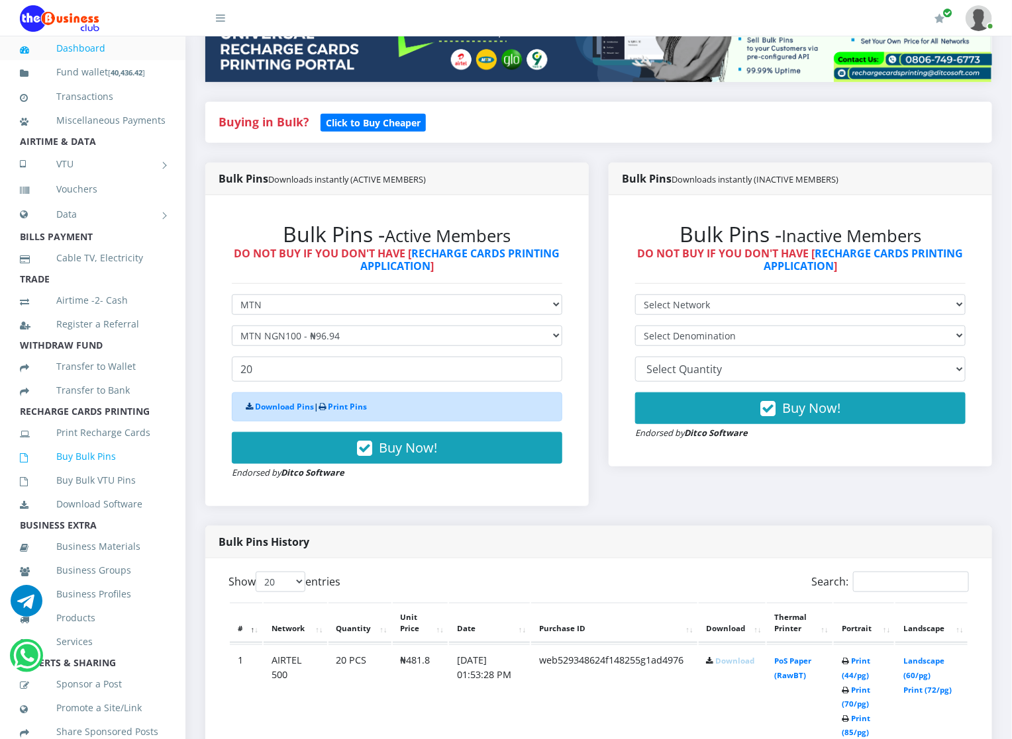
click at [114, 472] on link "Buy Bulk Pins" at bounding box center [93, 457] width 146 height 30
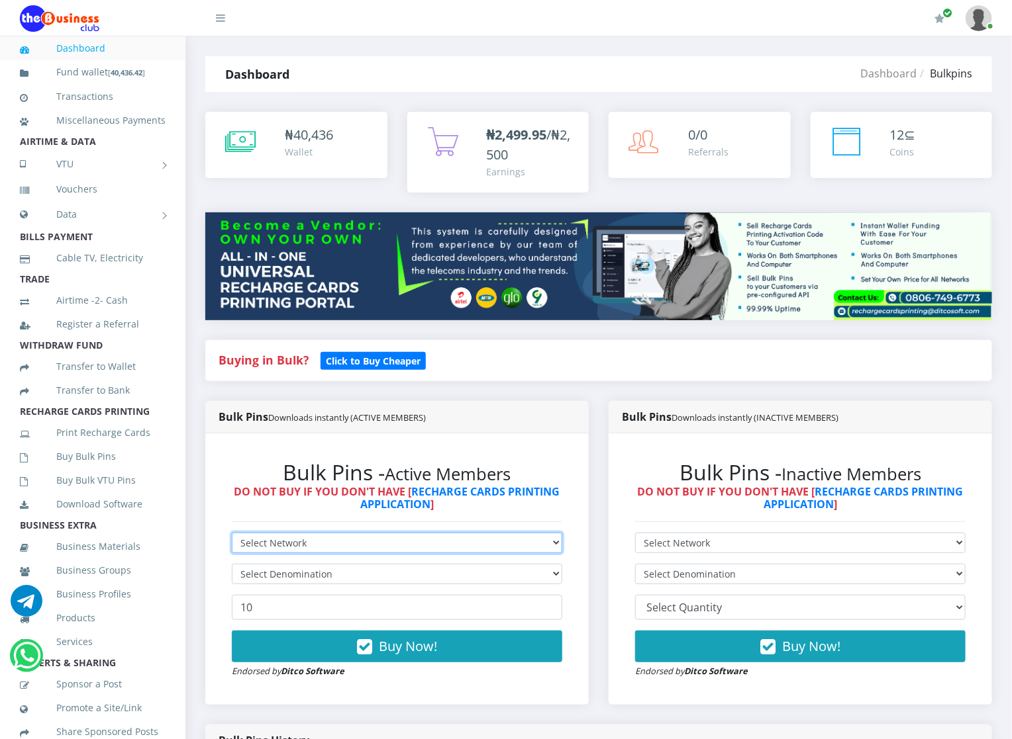
click at [276, 536] on select "Select Network MTN Globacom 9Mobile Airtel" at bounding box center [397, 543] width 330 height 21
select select "MTN"
click at [232, 534] on select "Select Network MTN Globacom 9Mobile Airtel" at bounding box center [397, 543] width 330 height 21
click at [277, 540] on select "Select Network MTN Globacom 9Mobile Airtel" at bounding box center [397, 543] width 330 height 21
select select "MTN"
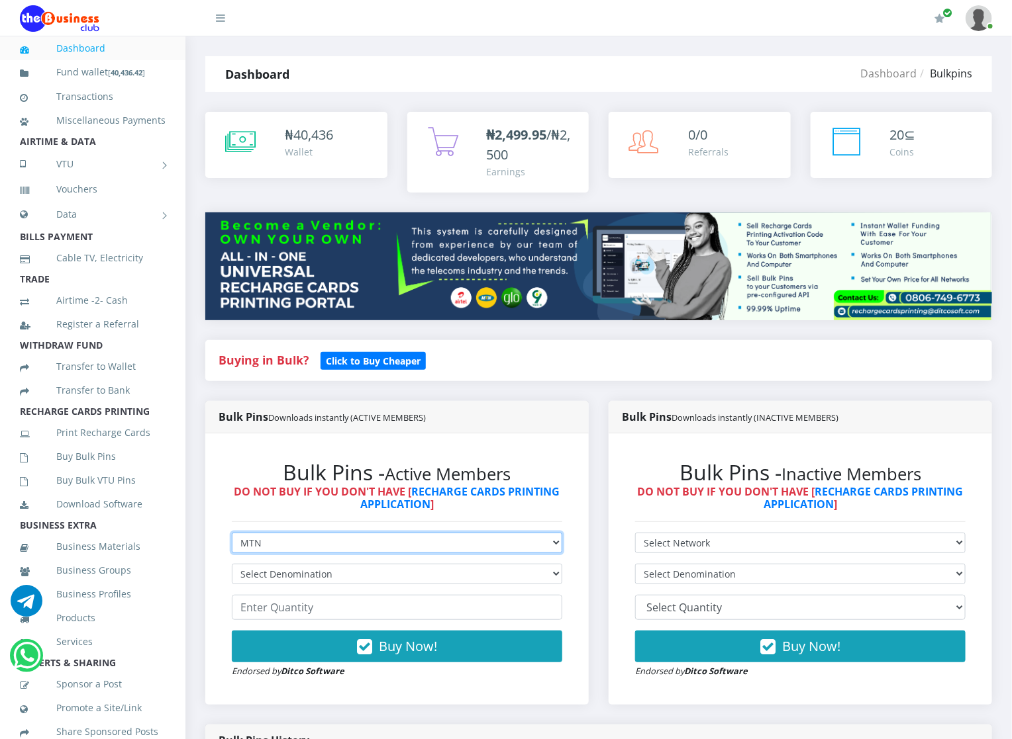
click at [232, 534] on select "Select Network MTN Globacom 9Mobile Airtel" at bounding box center [397, 543] width 330 height 21
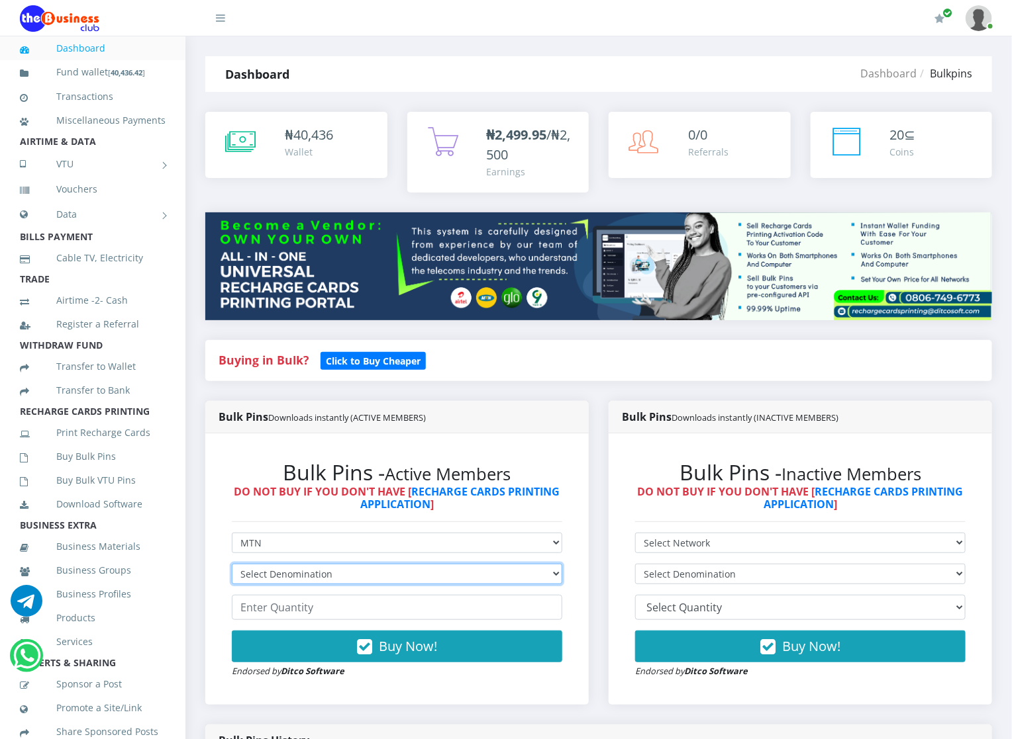
click at [275, 575] on select "Select Denomination MTN NGN100 - ₦96.94 MTN NGN200 - ₦193.88 MTN NGN400 - ₦387.…" at bounding box center [397, 574] width 330 height 21
select select "484.7-500"
click at [232, 565] on select "Select Denomination MTN NGN100 - ₦96.94 MTN NGN200 - ₦193.88 MTN NGN400 - ₦387.…" at bounding box center [397, 574] width 330 height 21
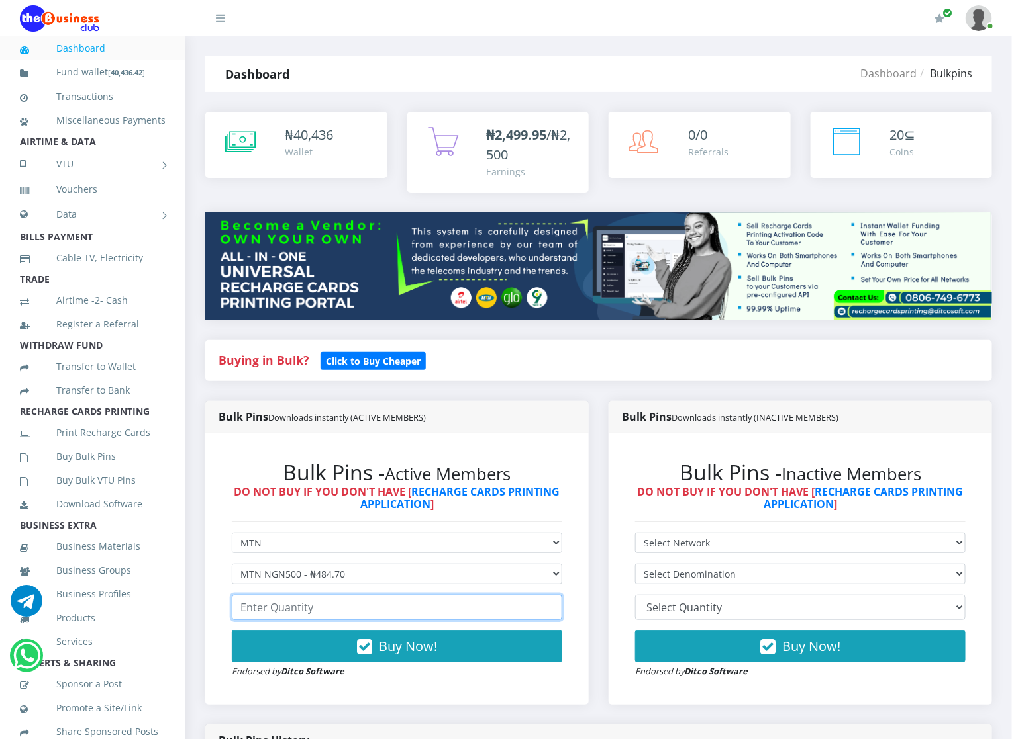
click at [303, 604] on input "number" at bounding box center [397, 607] width 330 height 25
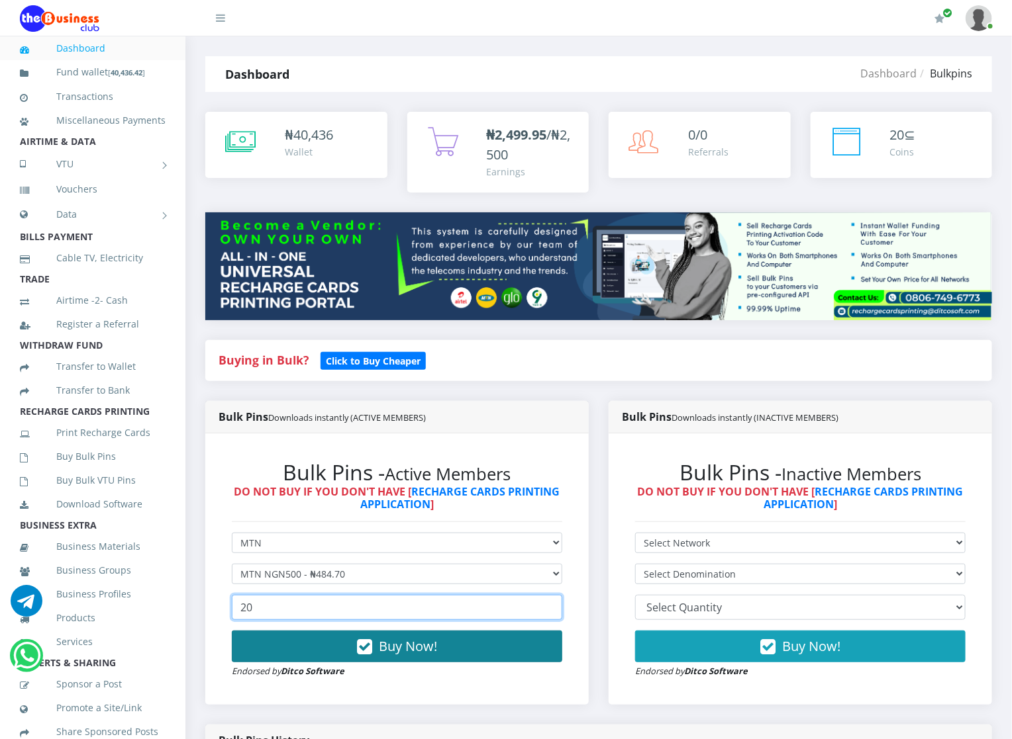
type input "20"
click at [308, 638] on button "Buy Now!" at bounding box center [397, 647] width 330 height 32
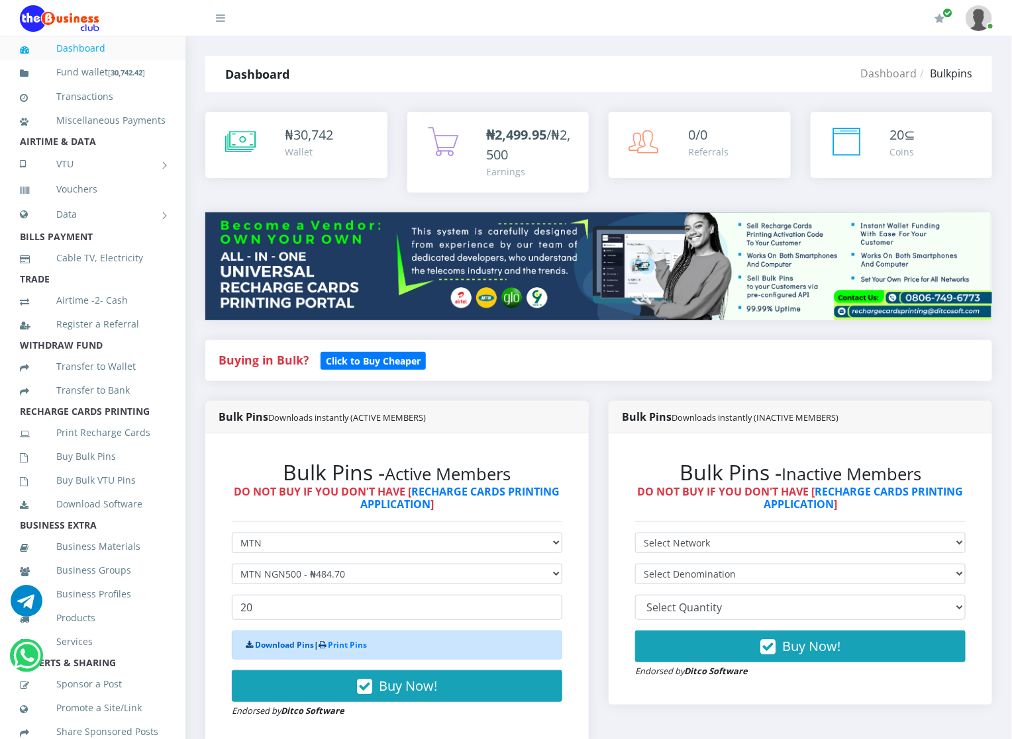
click at [289, 640] on link "Download Pins" at bounding box center [284, 645] width 59 height 11
click at [88, 472] on link "Buy Bulk Pins" at bounding box center [93, 457] width 146 height 30
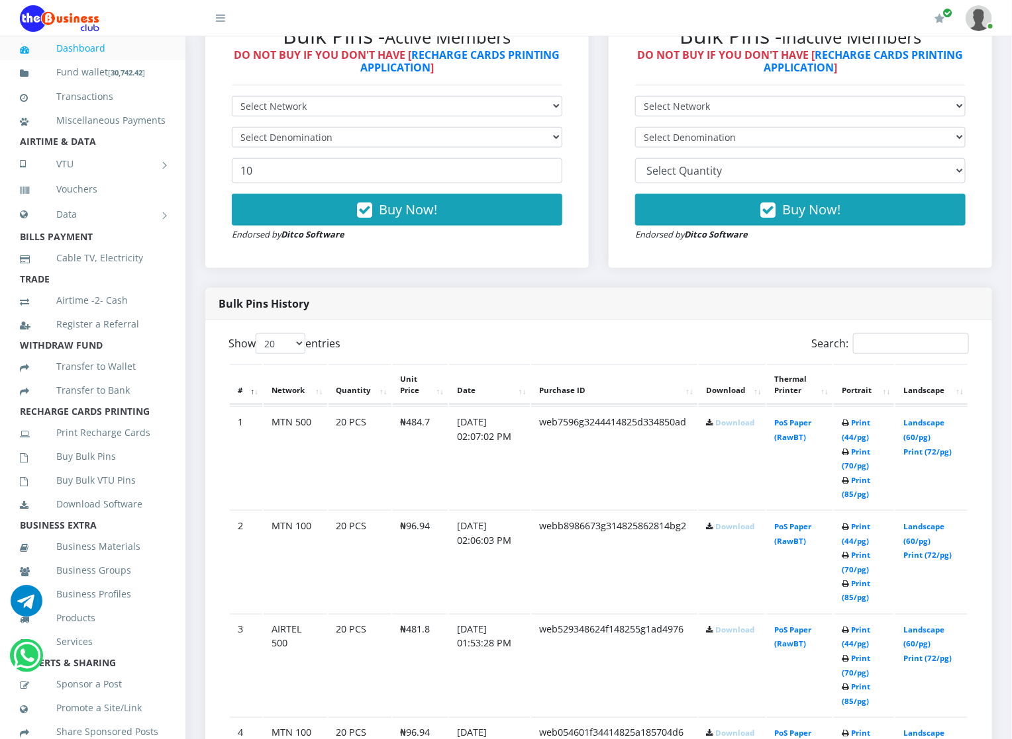
scroll to position [477, 0]
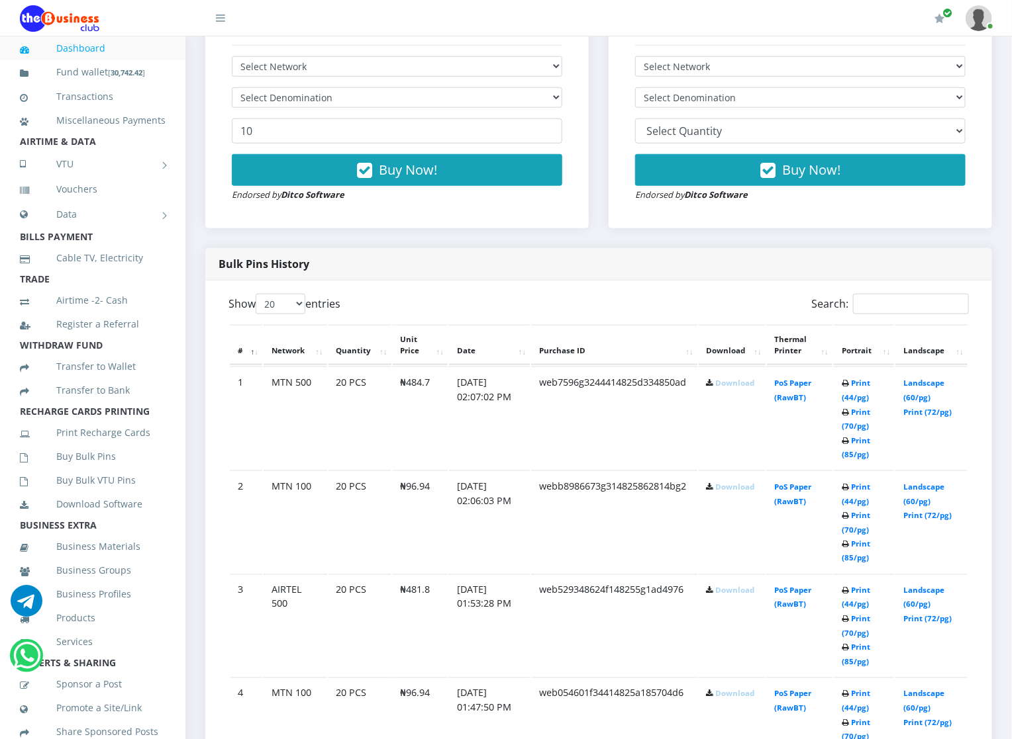
click at [711, 388] on icon at bounding box center [709, 384] width 7 height 8
click at [708, 388] on b "Download" at bounding box center [730, 383] width 48 height 10
click at [731, 592] on link "Download" at bounding box center [735, 591] width 39 height 10
click at [731, 487] on link "Download" at bounding box center [735, 487] width 39 height 10
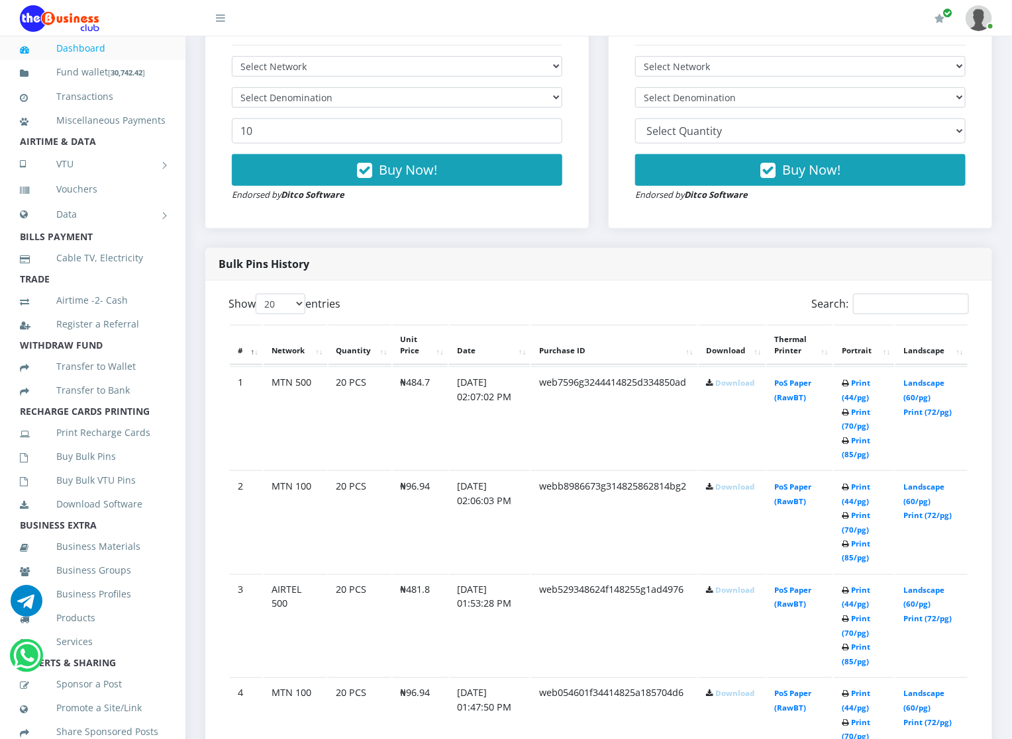
click at [719, 380] on link "Download" at bounding box center [735, 383] width 39 height 10
click at [724, 491] on link "Download" at bounding box center [735, 487] width 39 height 10
click at [717, 594] on link "Download" at bounding box center [735, 591] width 39 height 10
